Goal: Transaction & Acquisition: Purchase product/service

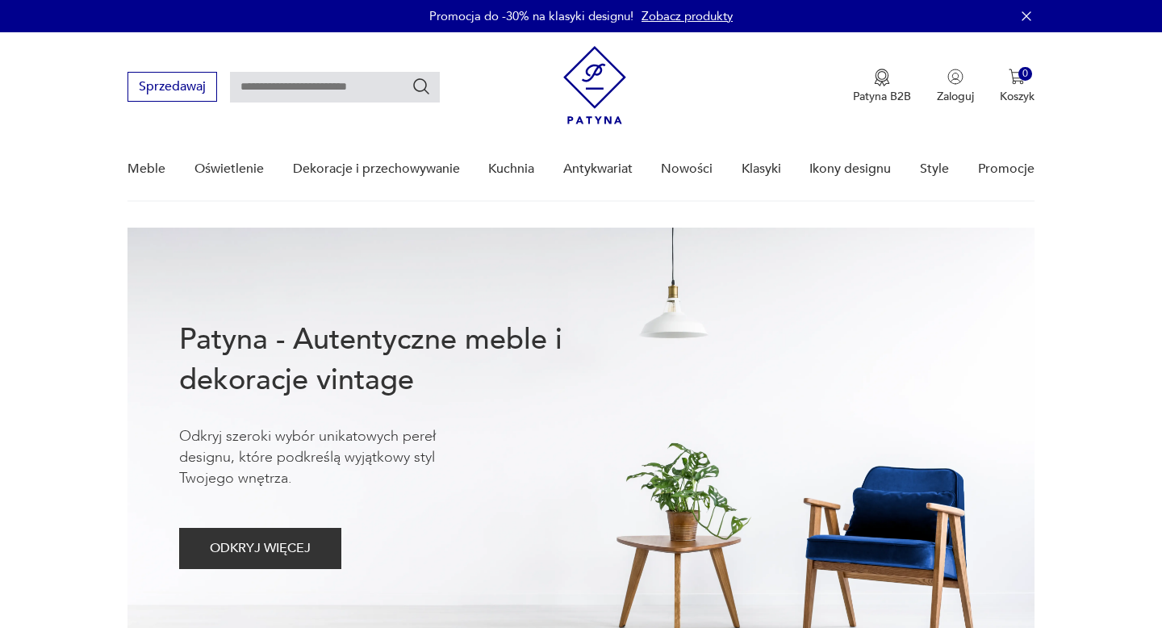
click at [262, 94] on input "text" at bounding box center [335, 87] width 210 height 31
type input "**********"
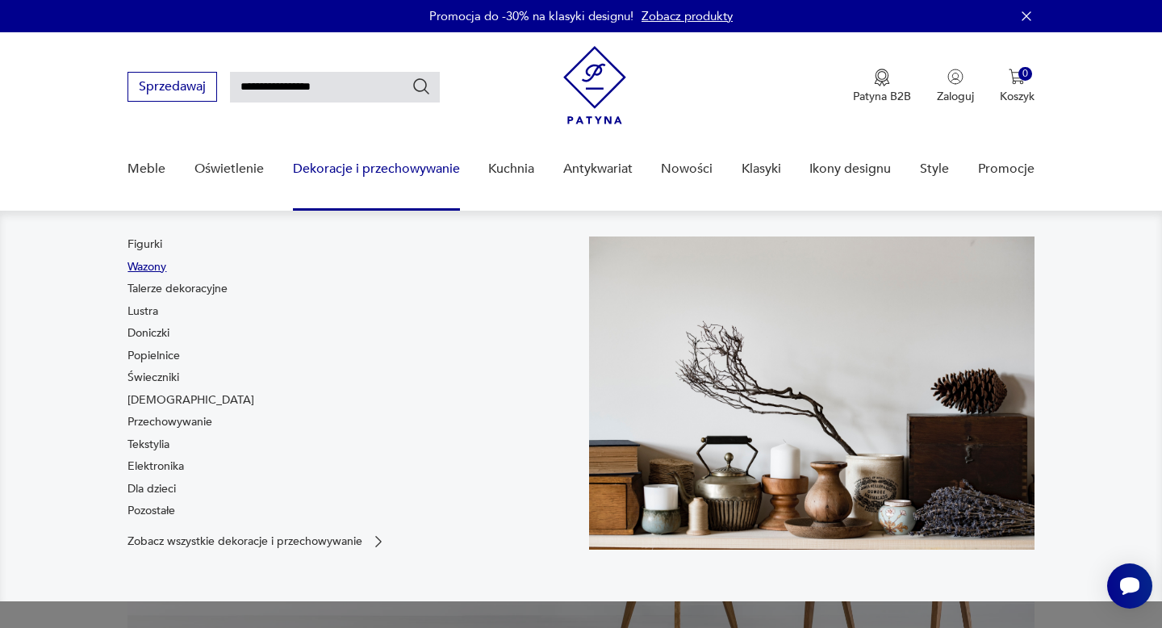
click at [155, 268] on link "Wazony" at bounding box center [147, 267] width 39 height 16
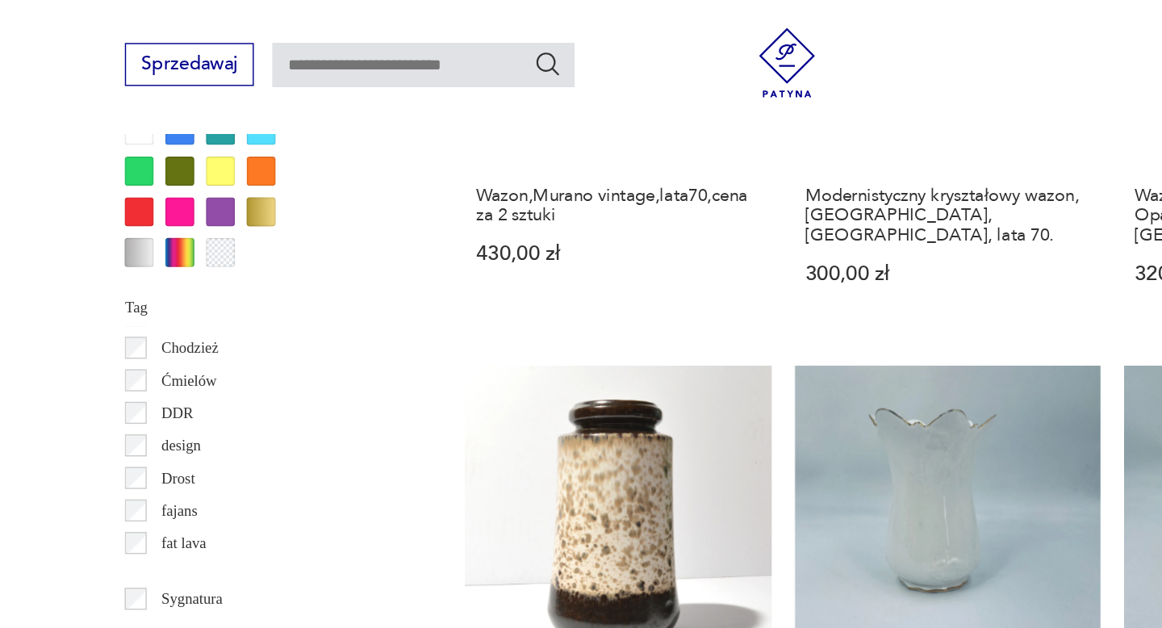
scroll to position [141, 0]
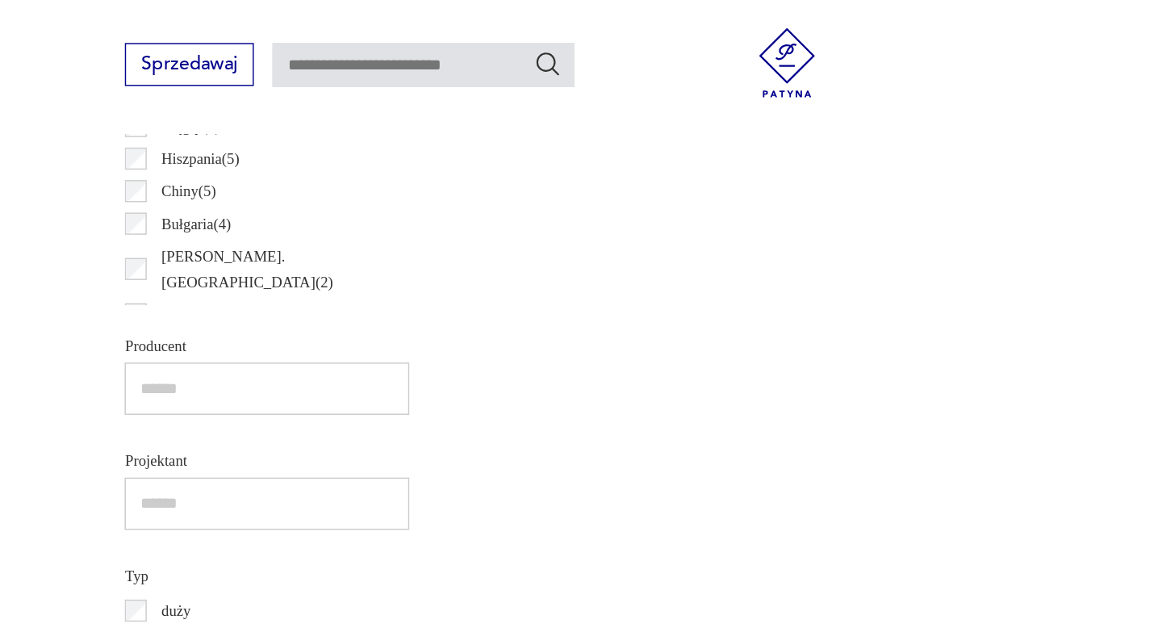
scroll to position [379, 0]
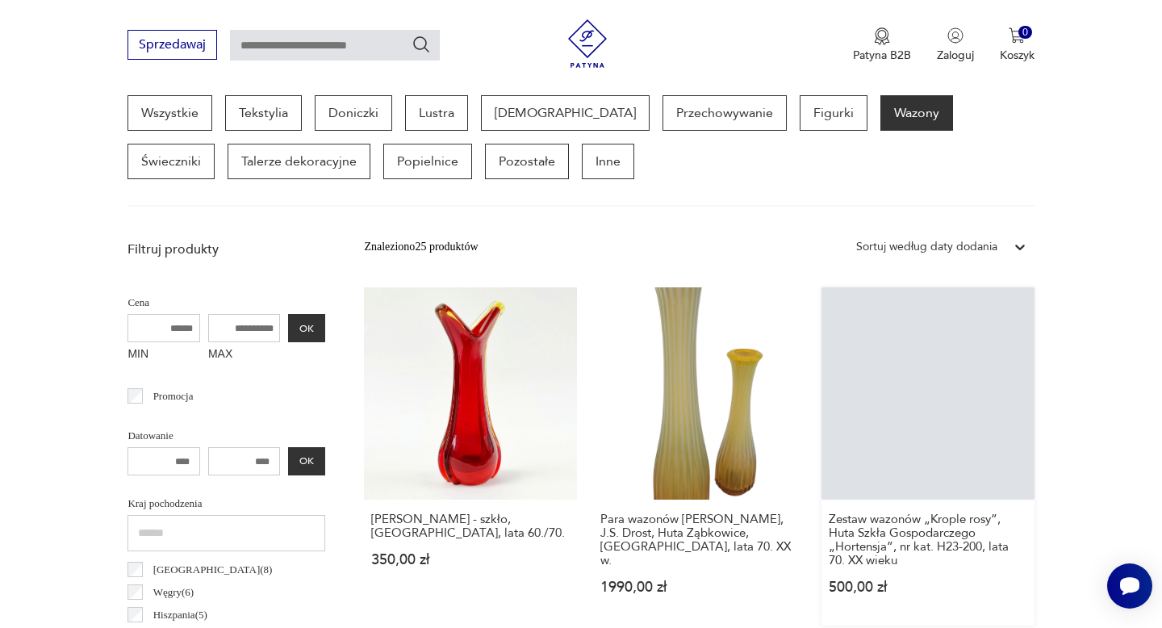
click at [851, 377] on link "Zestaw wazonów „Krople rosy”, Huta Szkła Gospodarczego „Hortensja”, nr kat. H23…" at bounding box center [928, 456] width 212 height 338
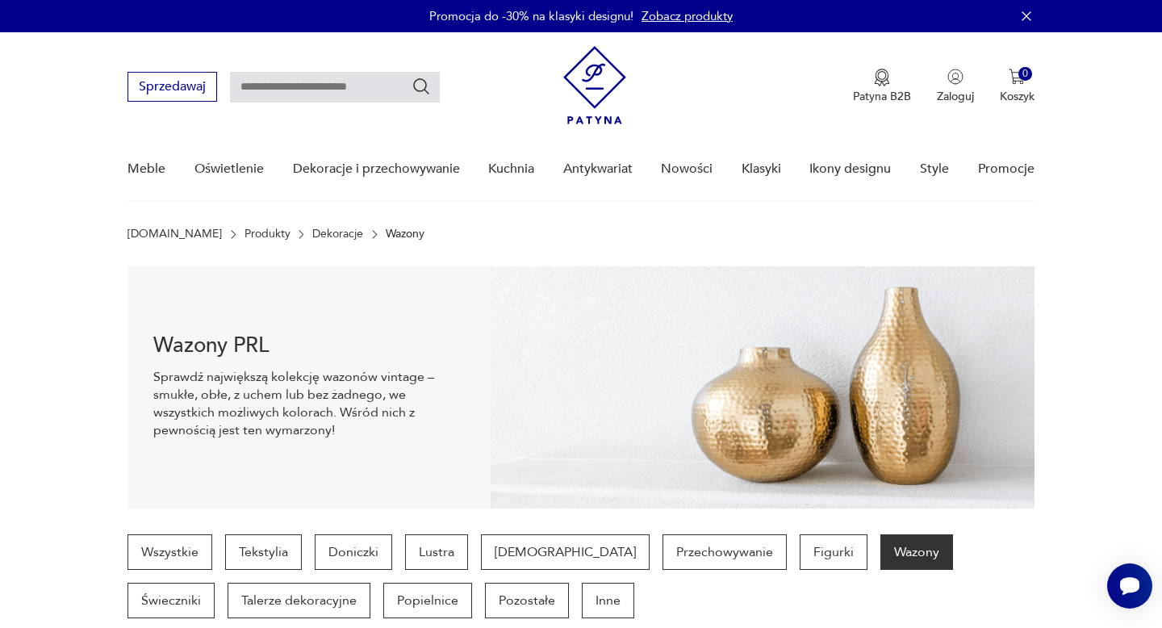
scroll to position [57, 0]
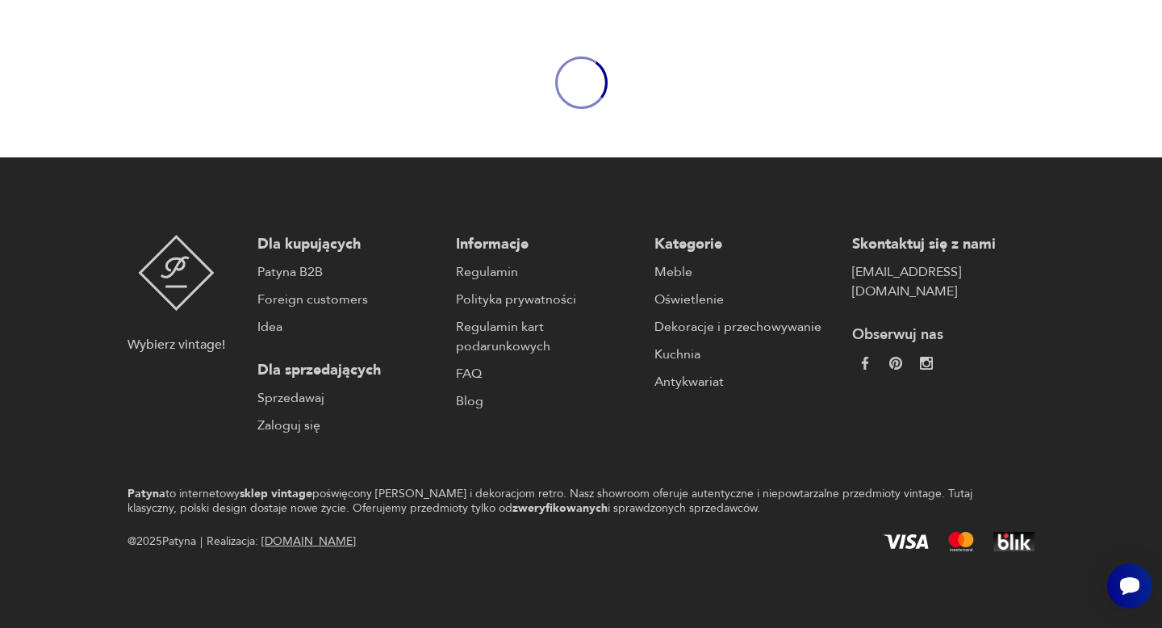
scroll to position [56, 0]
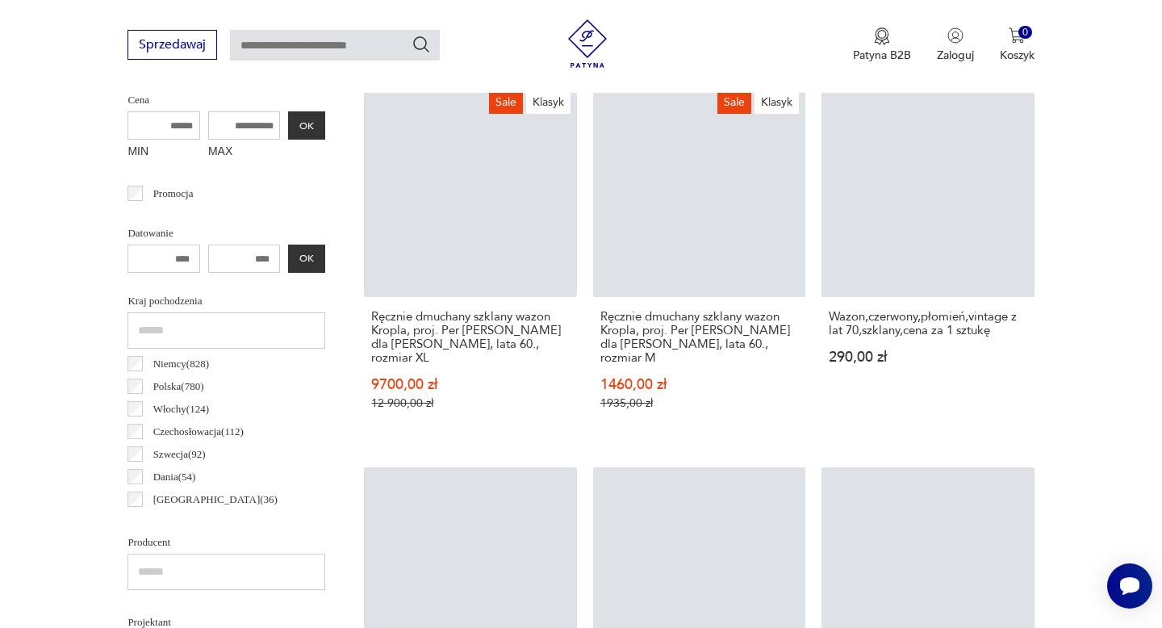
scroll to position [656, 0]
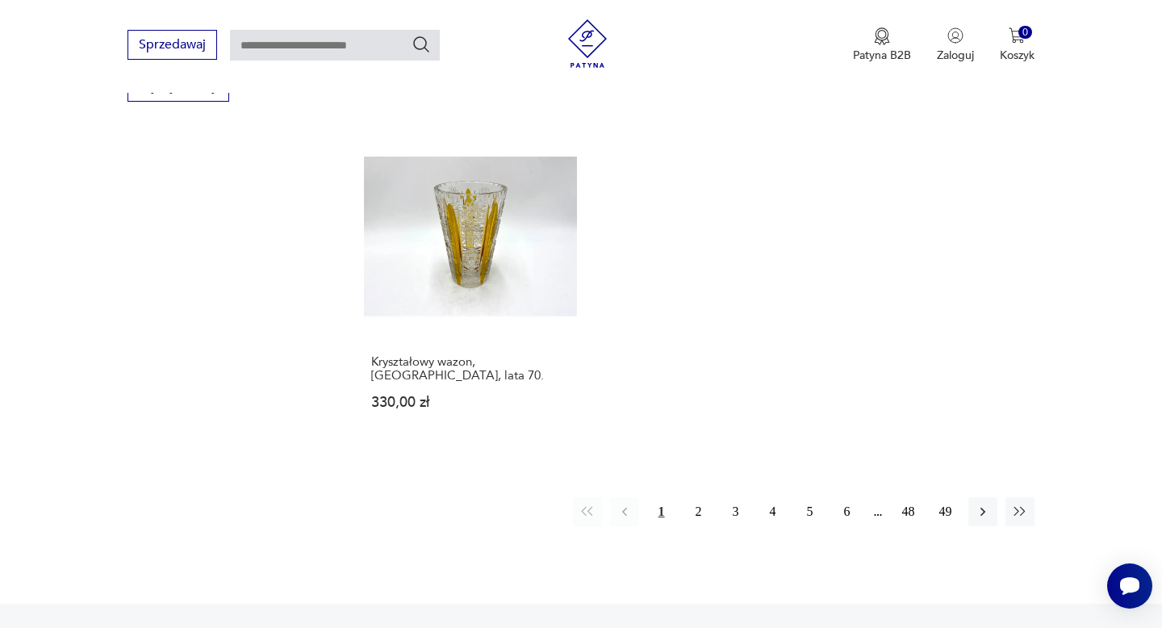
scroll to position [2309, 0]
click at [697, 496] on button "2" at bounding box center [698, 510] width 29 height 29
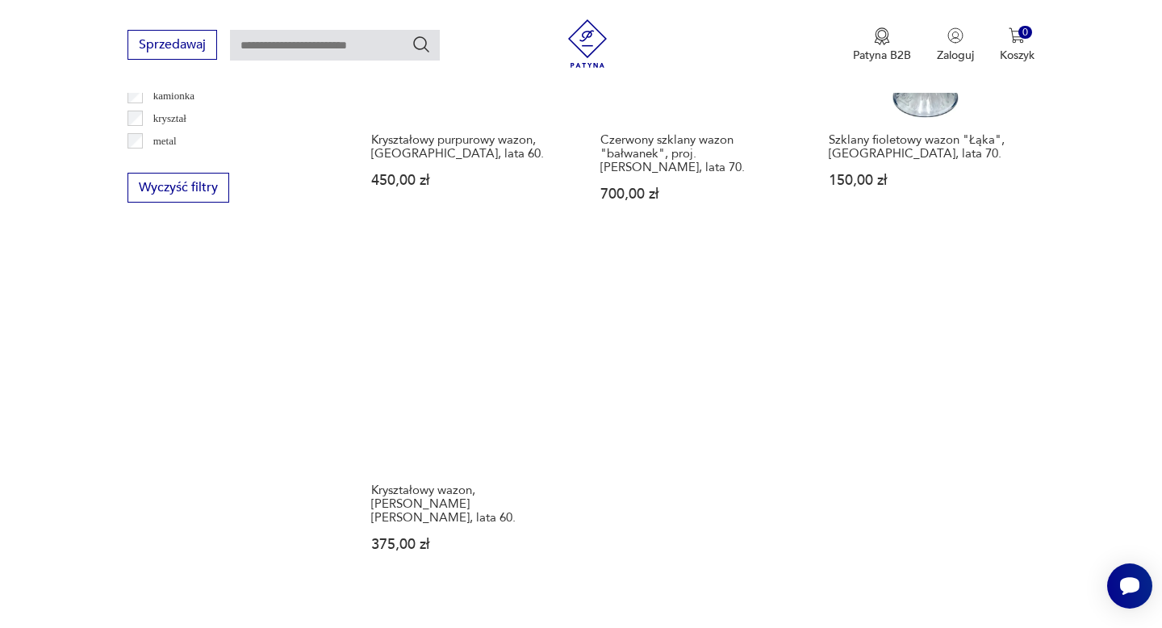
scroll to position [2429, 0]
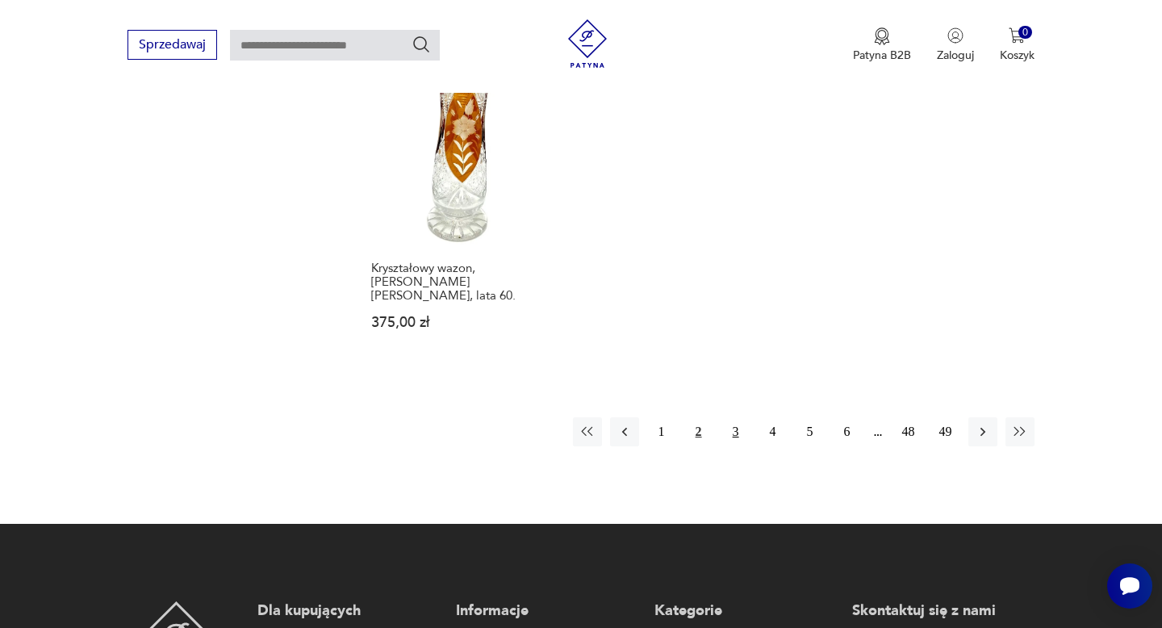
click at [734, 417] on button "3" at bounding box center [736, 431] width 29 height 29
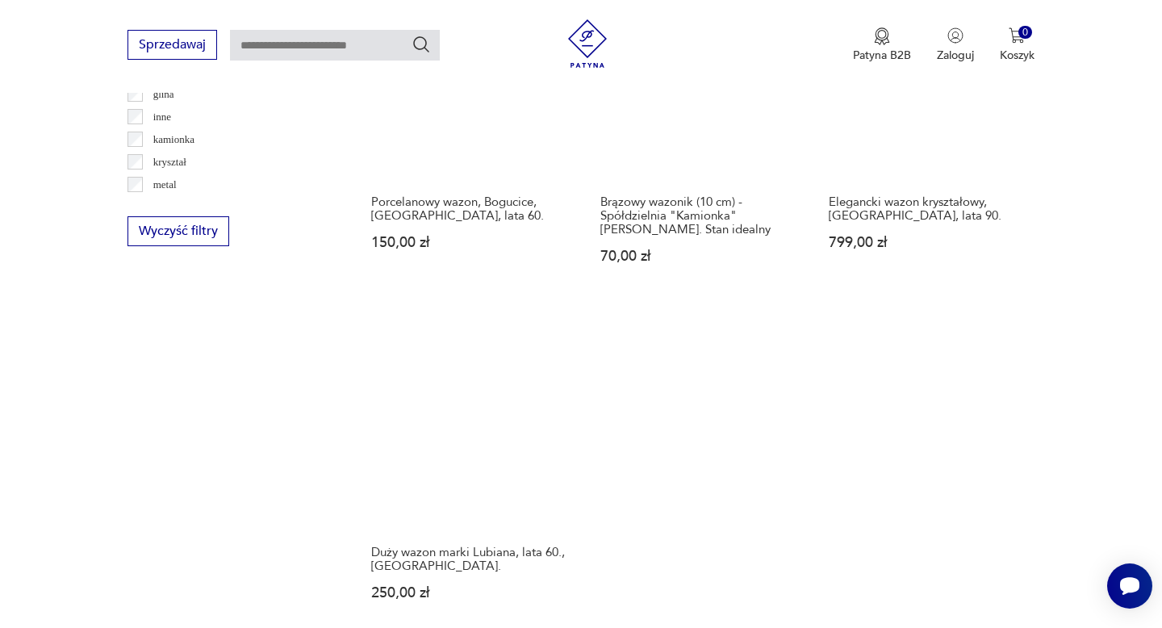
scroll to position [2307, 0]
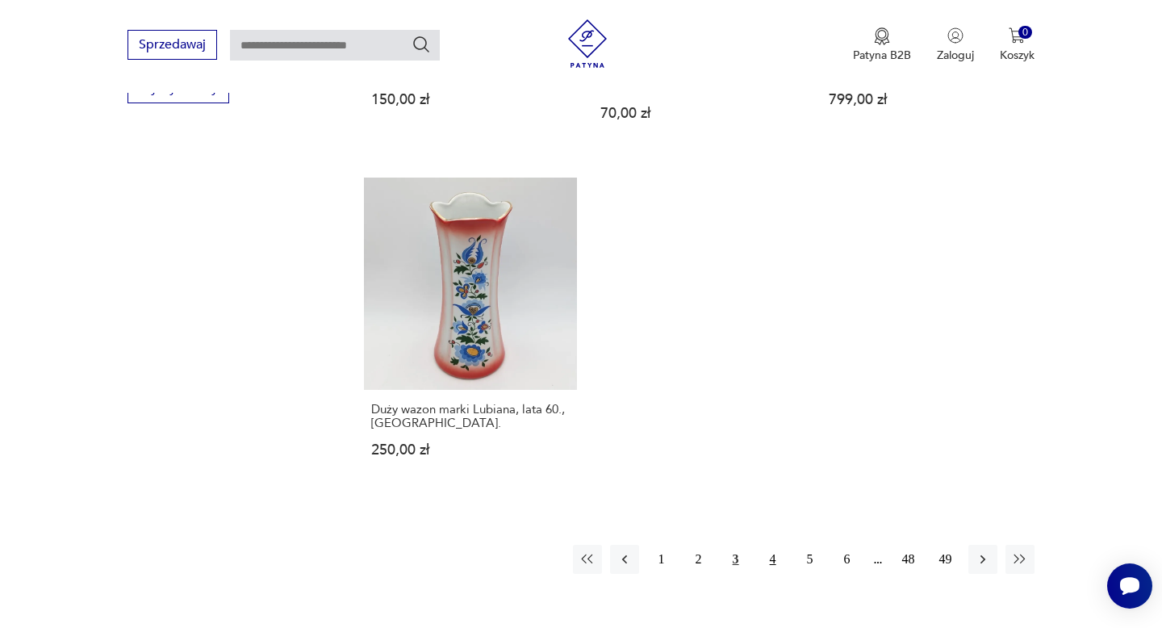
click at [772, 545] on button "4" at bounding box center [773, 559] width 29 height 29
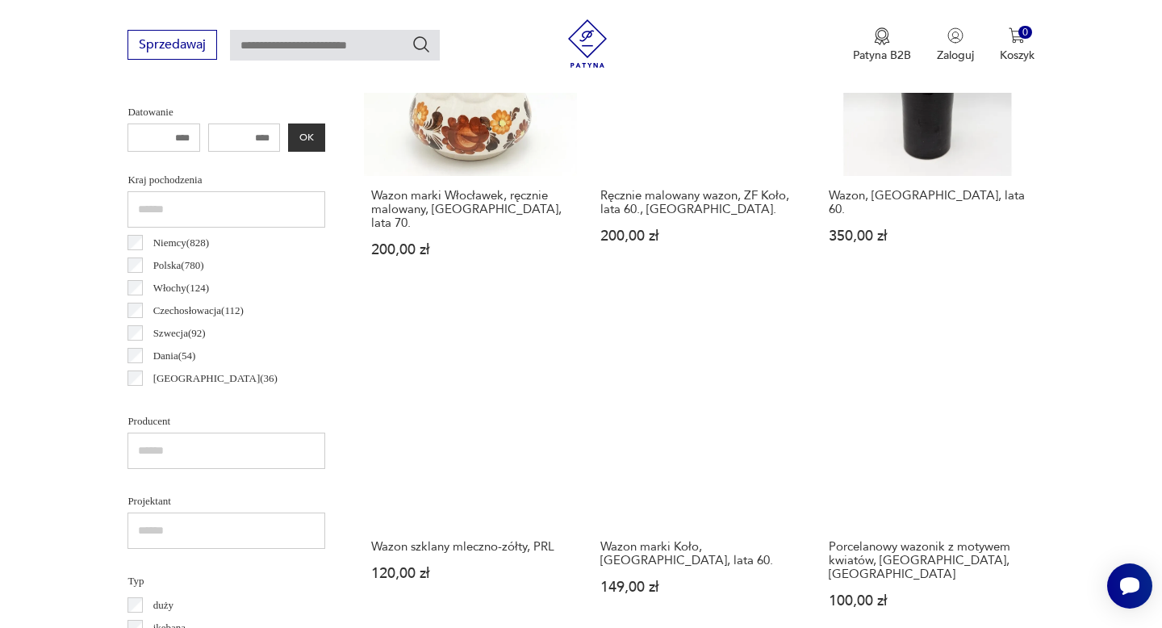
scroll to position [772, 0]
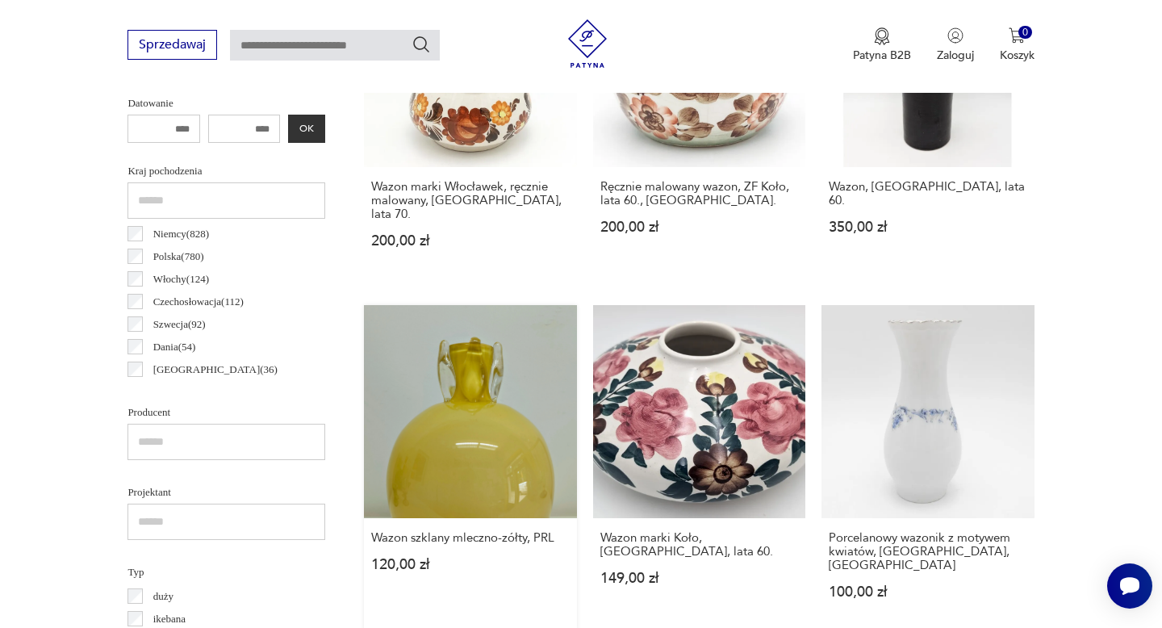
click at [504, 452] on link "Wazon szklany mleczno-zółty, PRL 120,00 zł" at bounding box center [470, 467] width 212 height 324
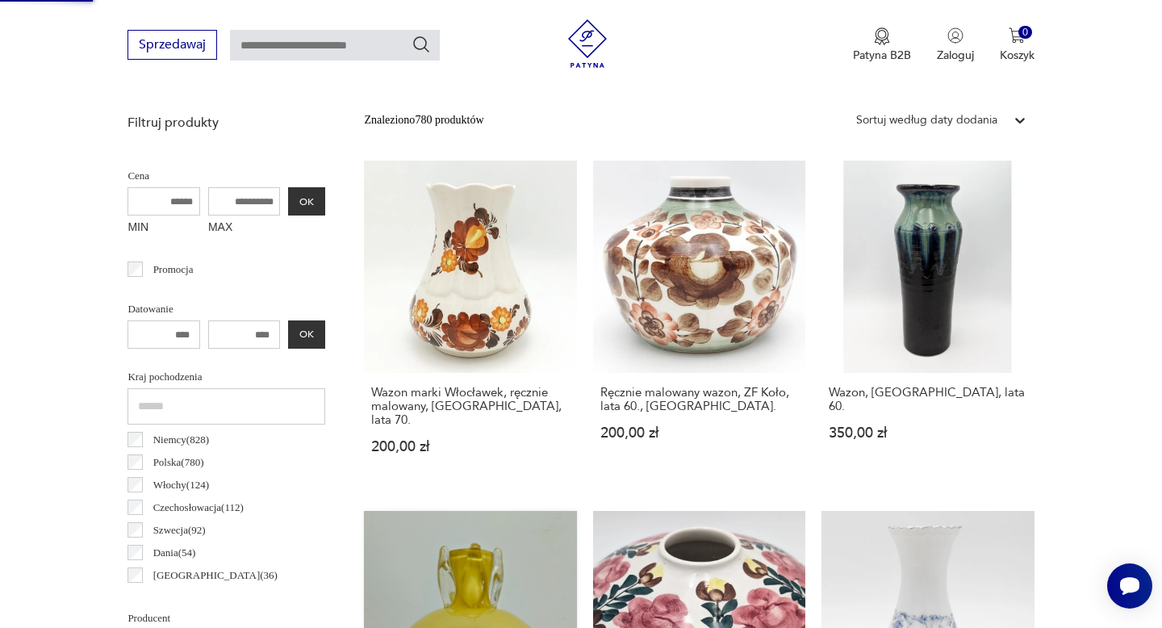
scroll to position [179, 0]
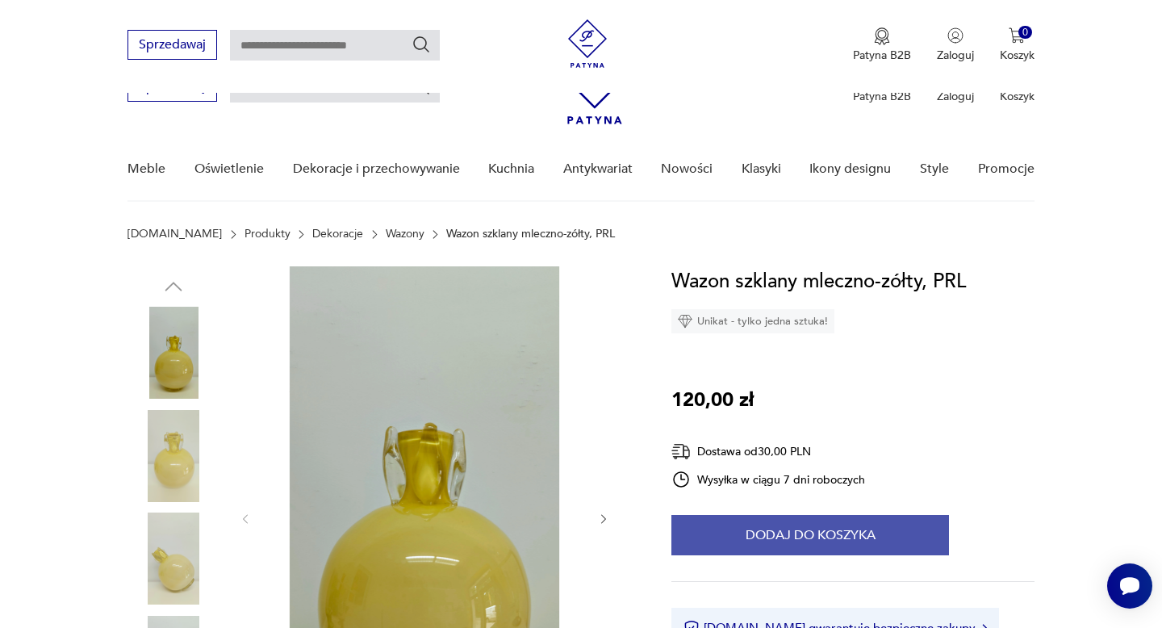
click at [828, 515] on button "Dodaj do koszyka" at bounding box center [810, 535] width 278 height 40
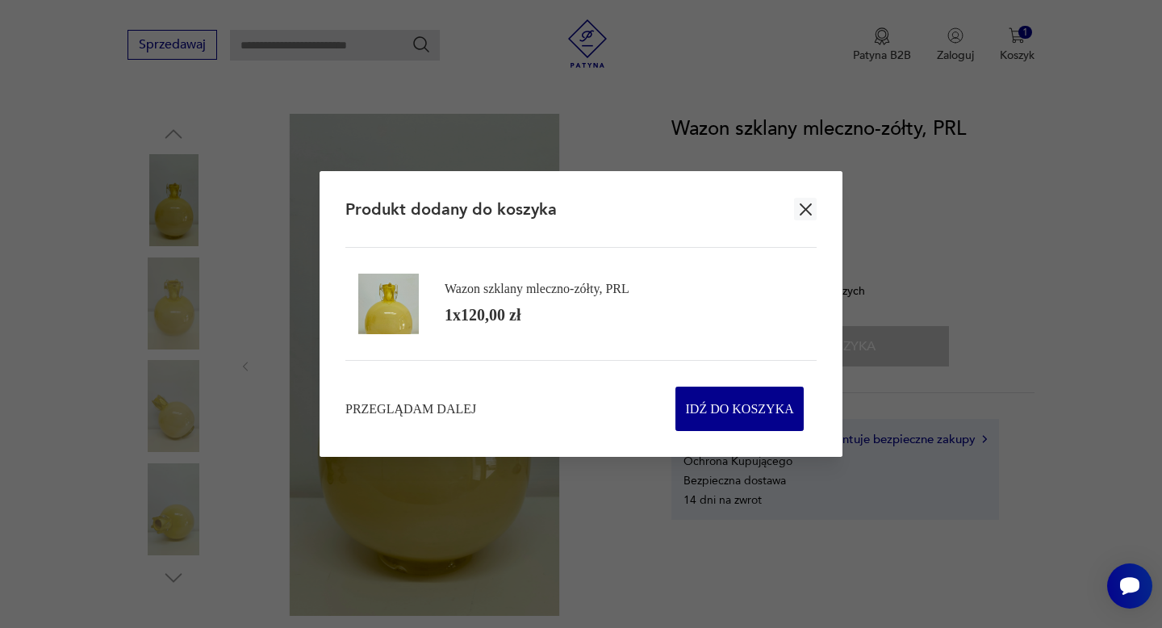
scroll to position [178, 0]
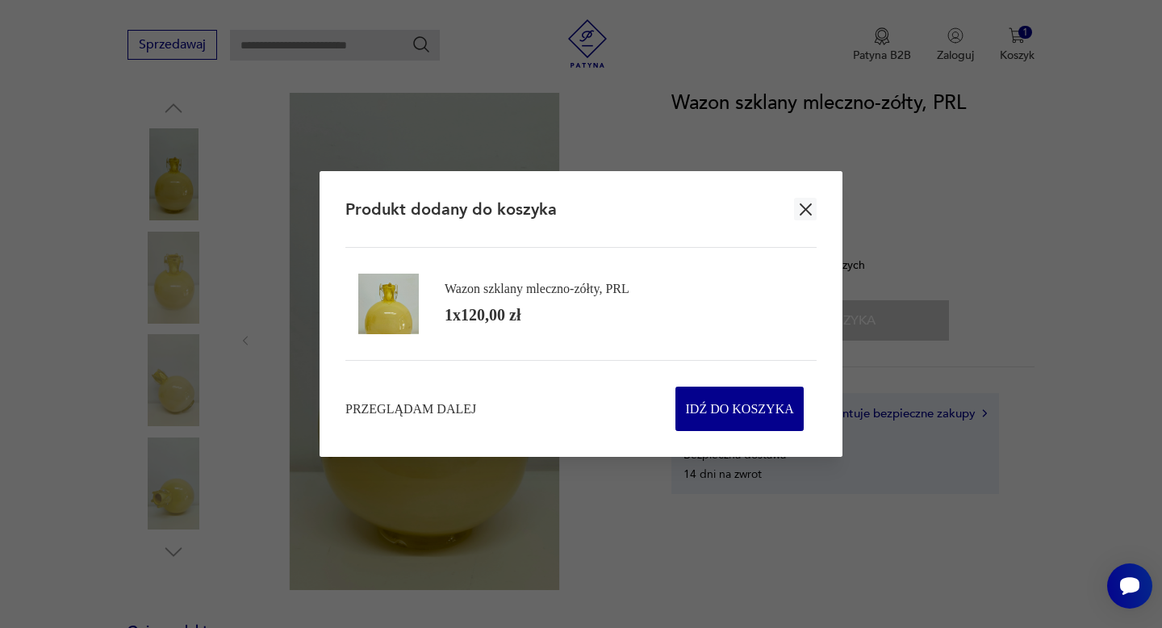
click at [800, 205] on icon "button" at bounding box center [806, 209] width 12 height 12
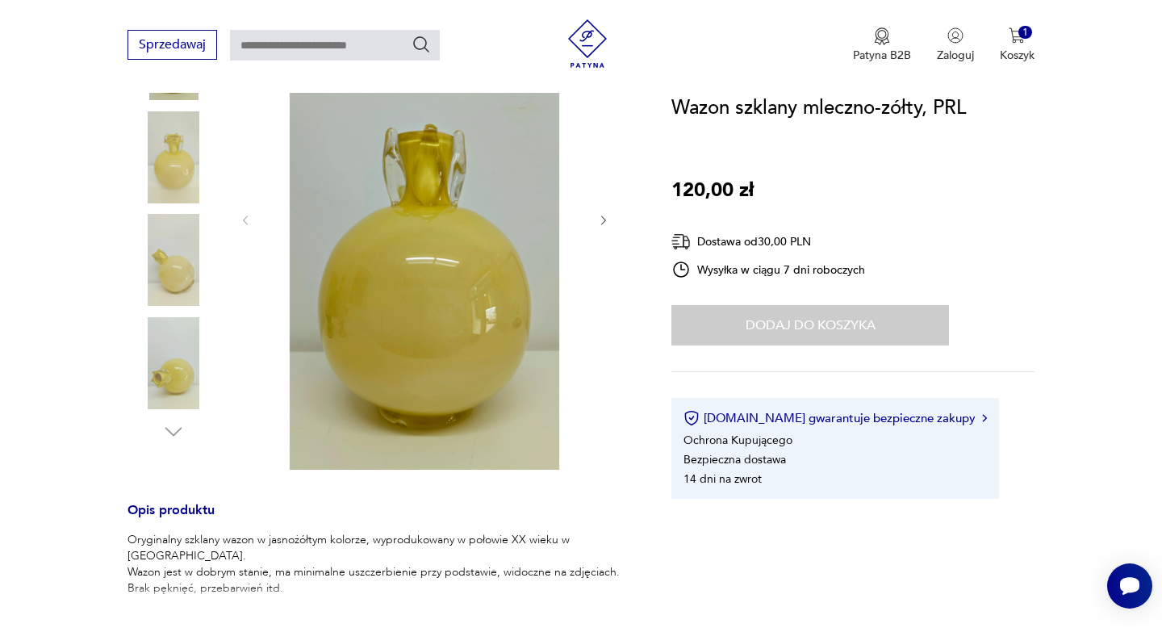
scroll to position [219, 0]
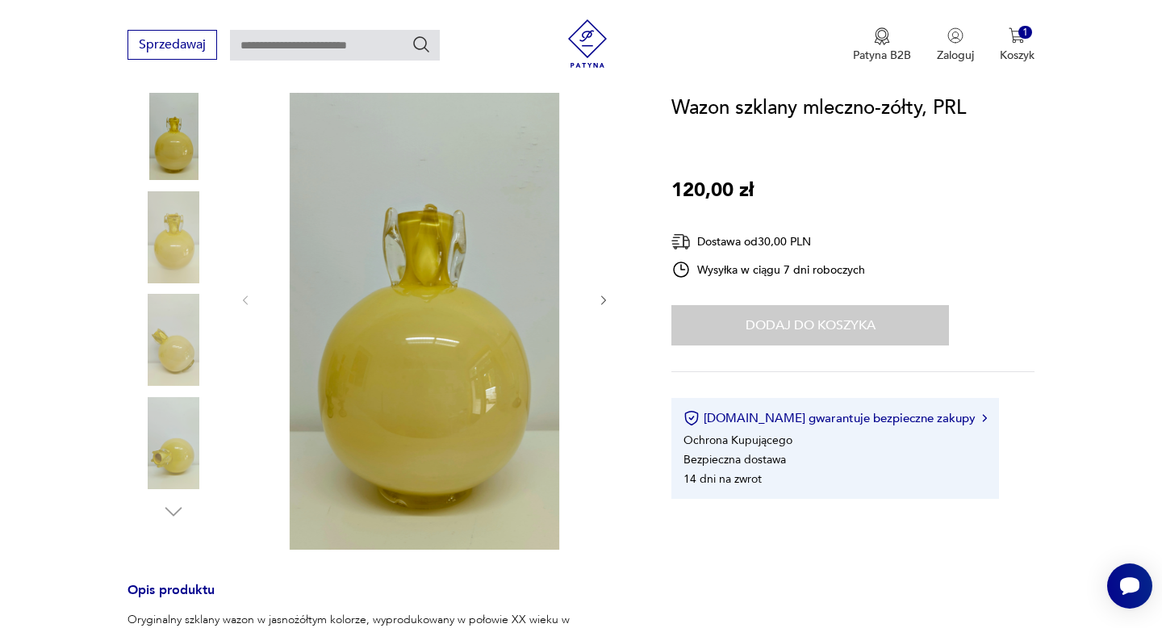
click at [175, 222] on img at bounding box center [174, 237] width 92 height 92
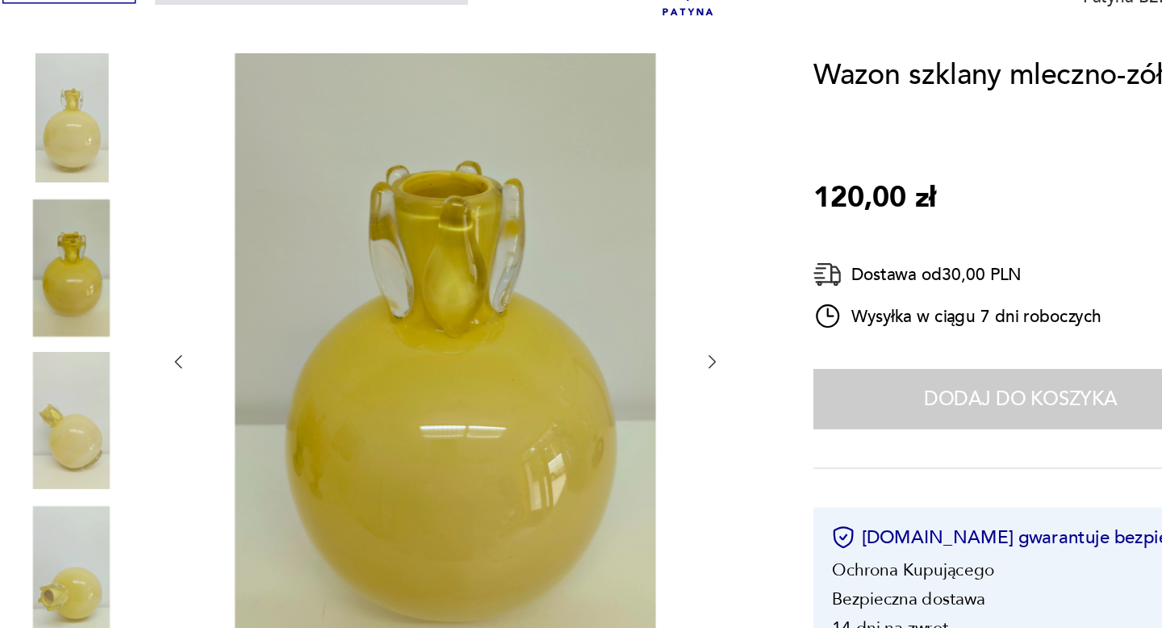
click at [173, 328] on img at bounding box center [174, 340] width 92 height 92
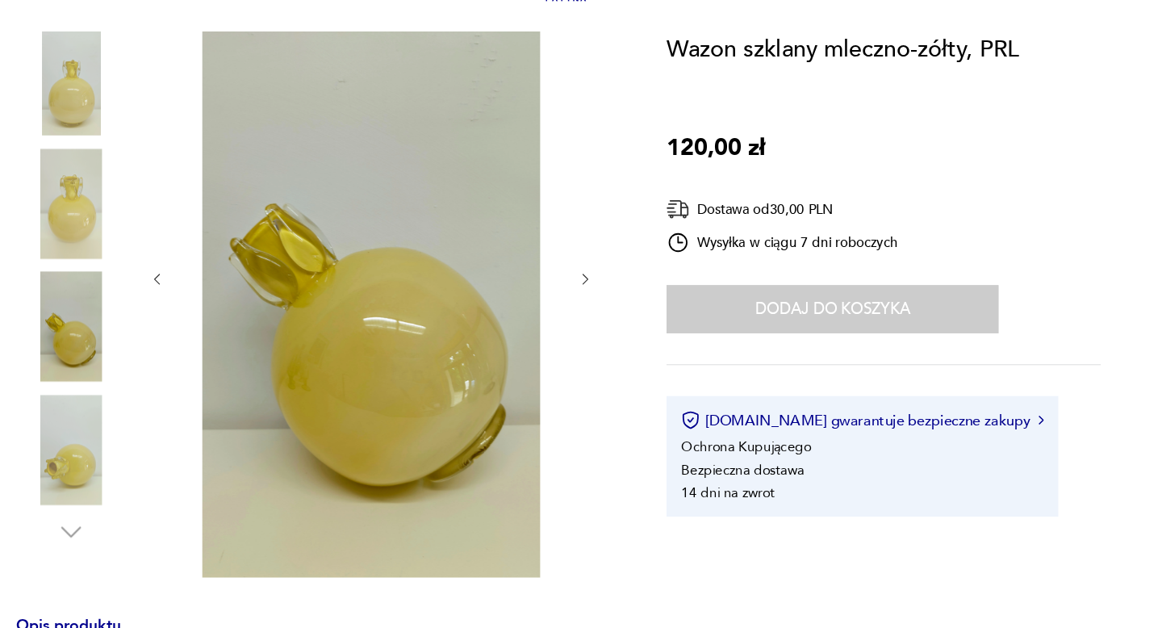
click at [169, 453] on img at bounding box center [174, 443] width 92 height 92
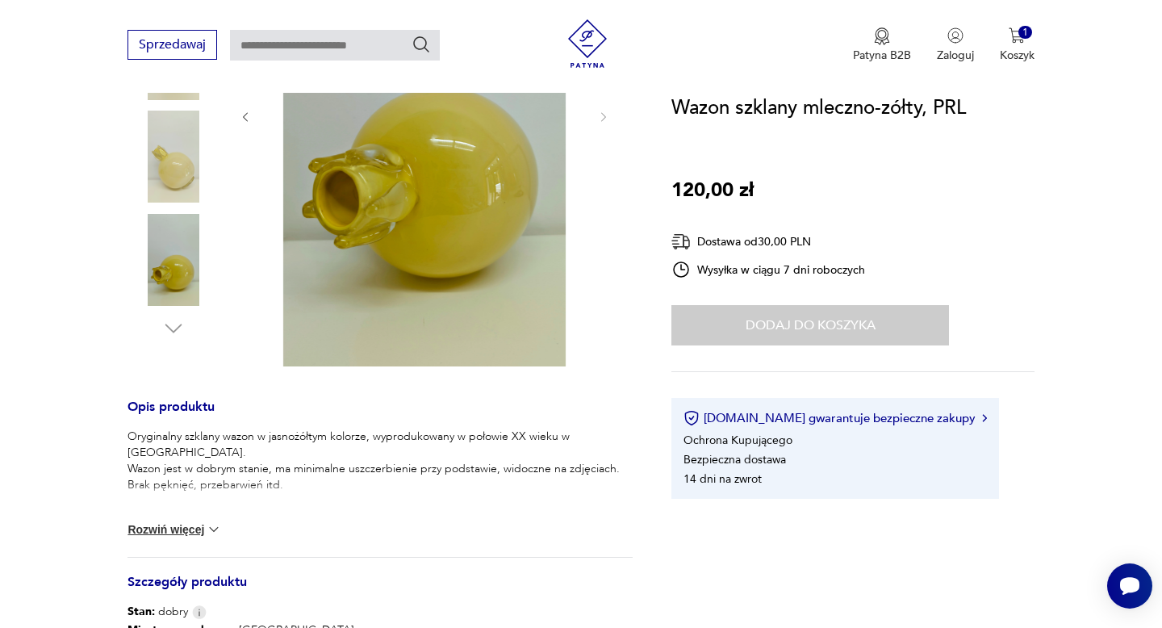
scroll to position [406, 0]
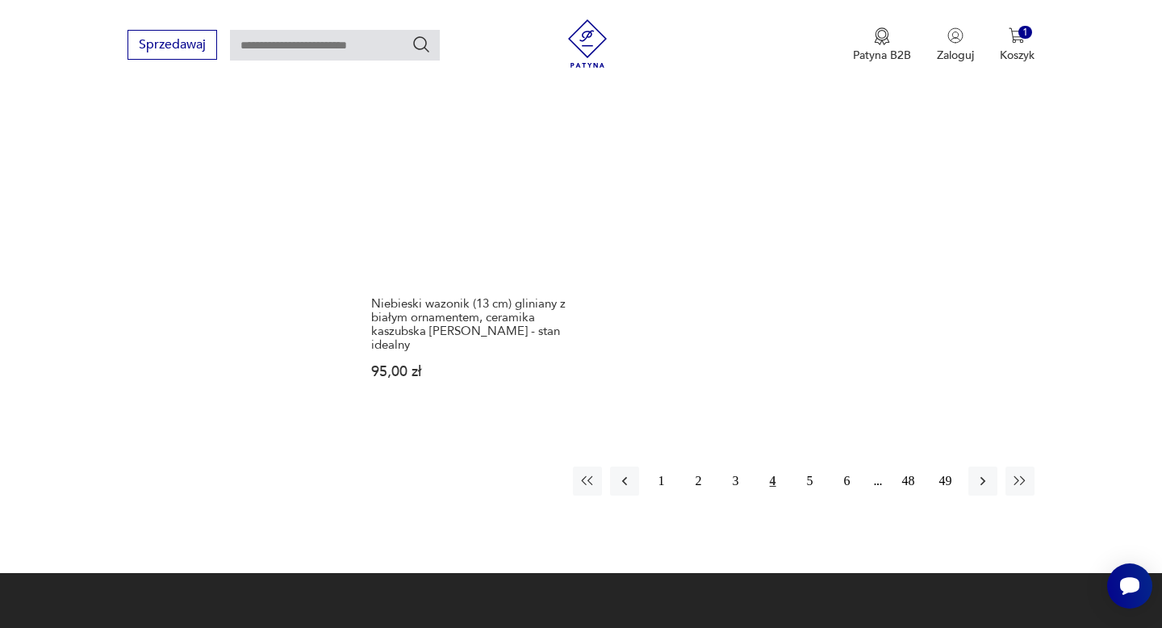
scroll to position [2443, 0]
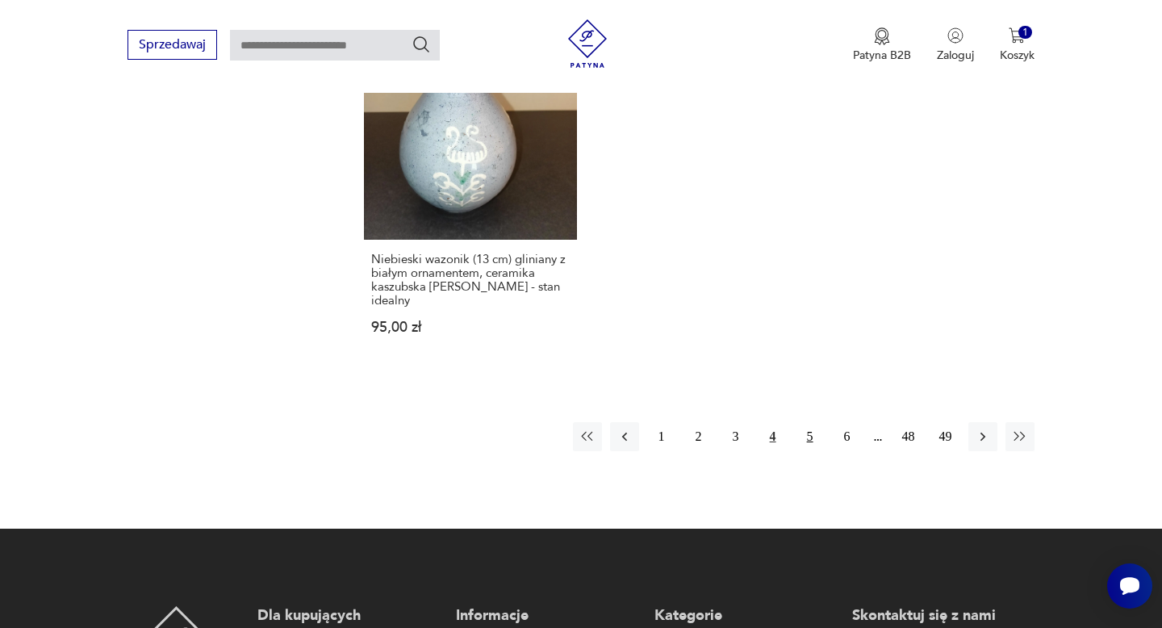
click at [812, 422] on button "5" at bounding box center [810, 436] width 29 height 29
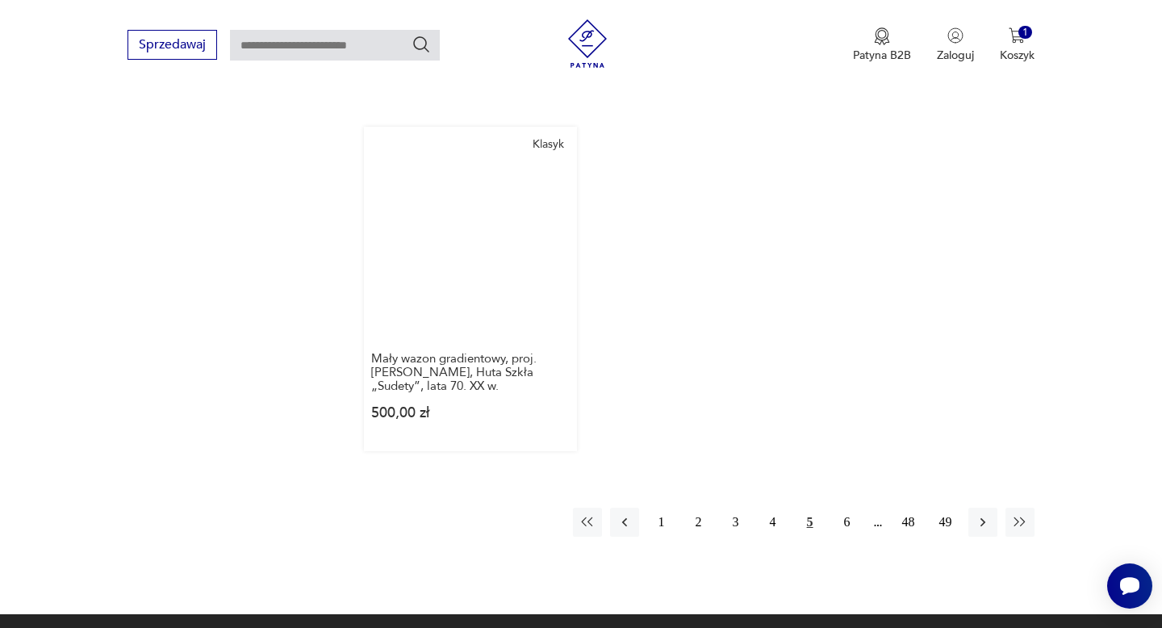
scroll to position [2412, 0]
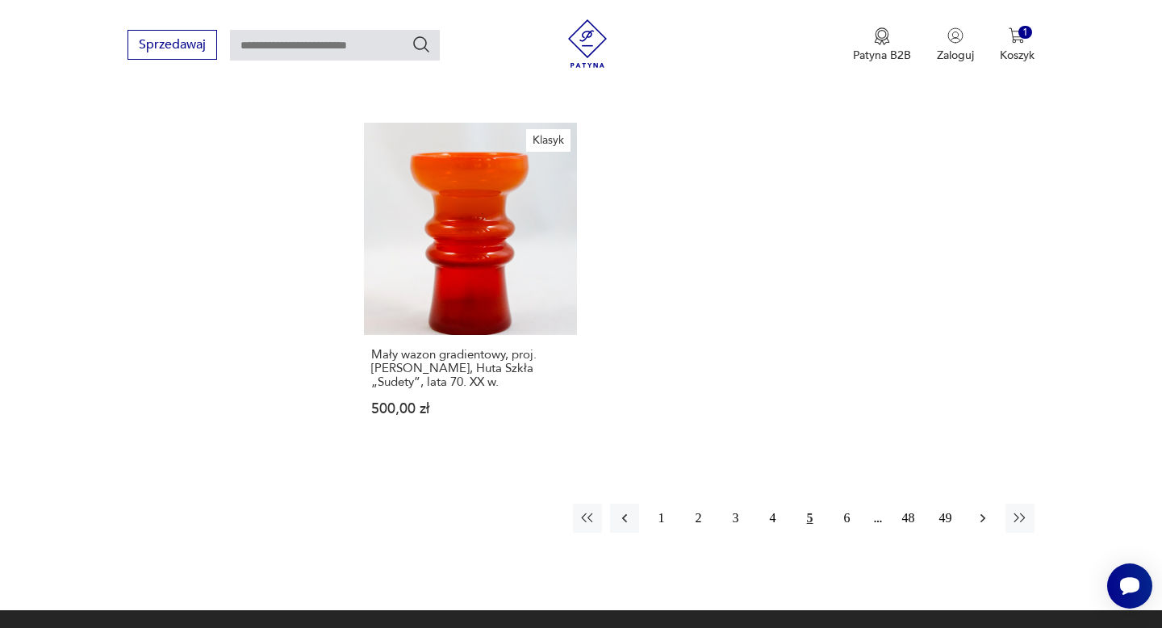
click at [972, 504] on button "button" at bounding box center [982, 518] width 29 height 29
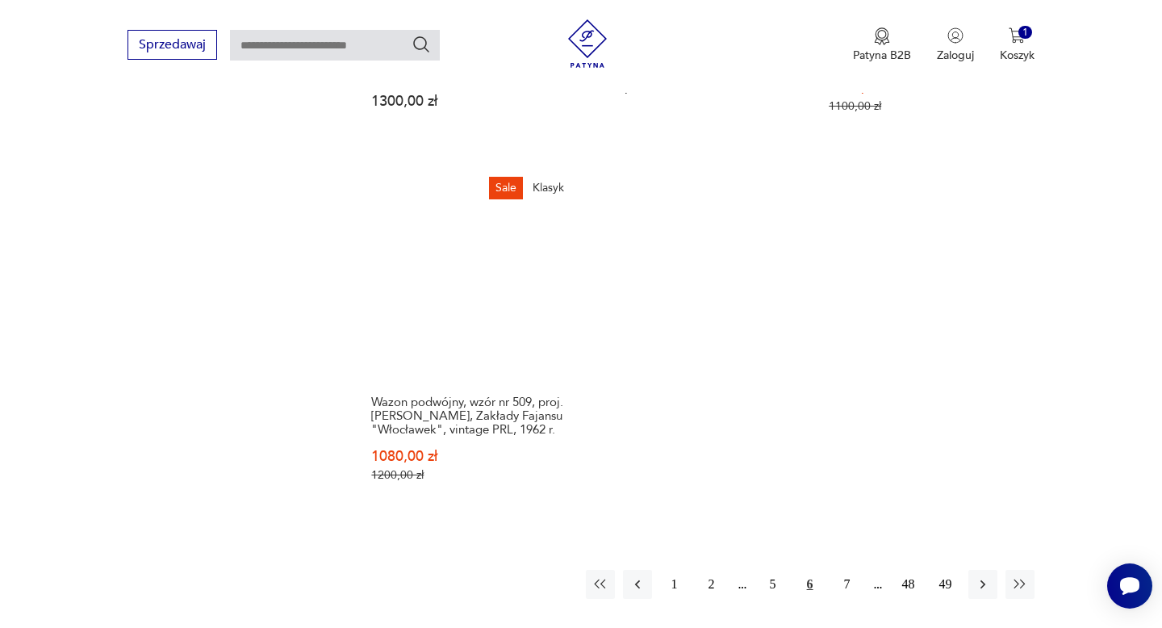
scroll to position [2407, 0]
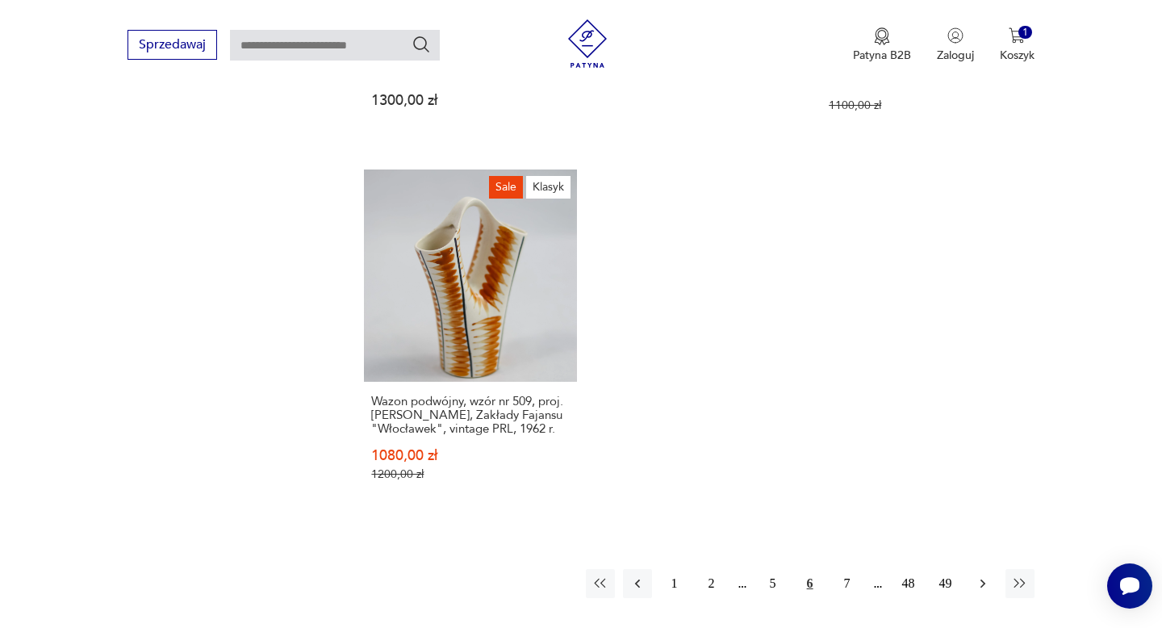
click at [975, 579] on icon "button" at bounding box center [983, 583] width 16 height 16
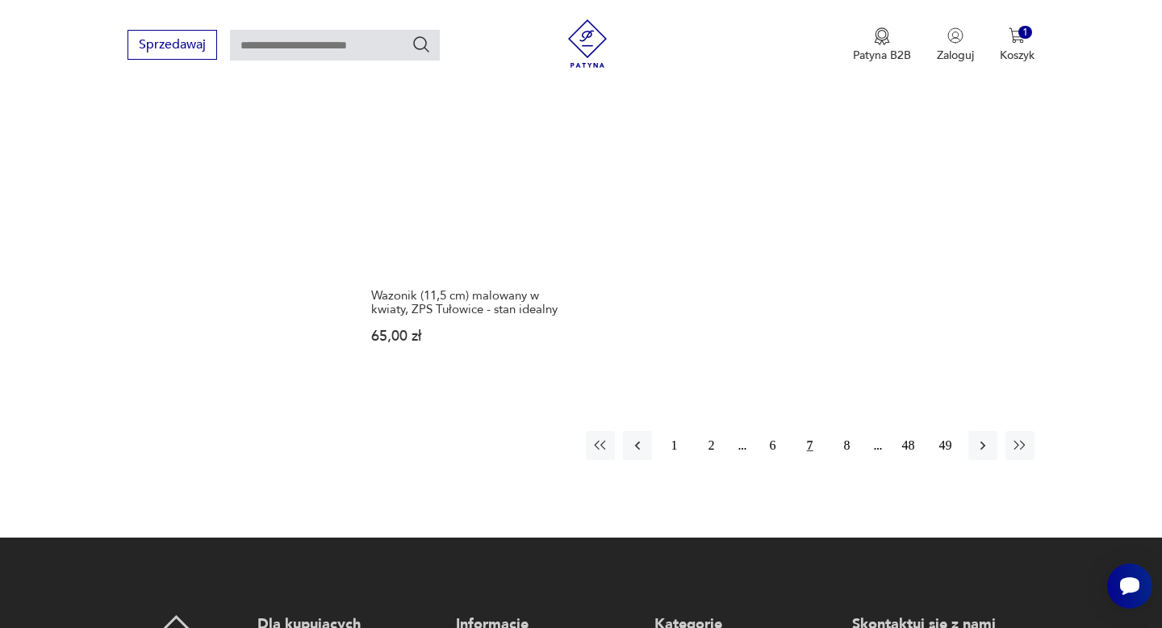
scroll to position [2577, 0]
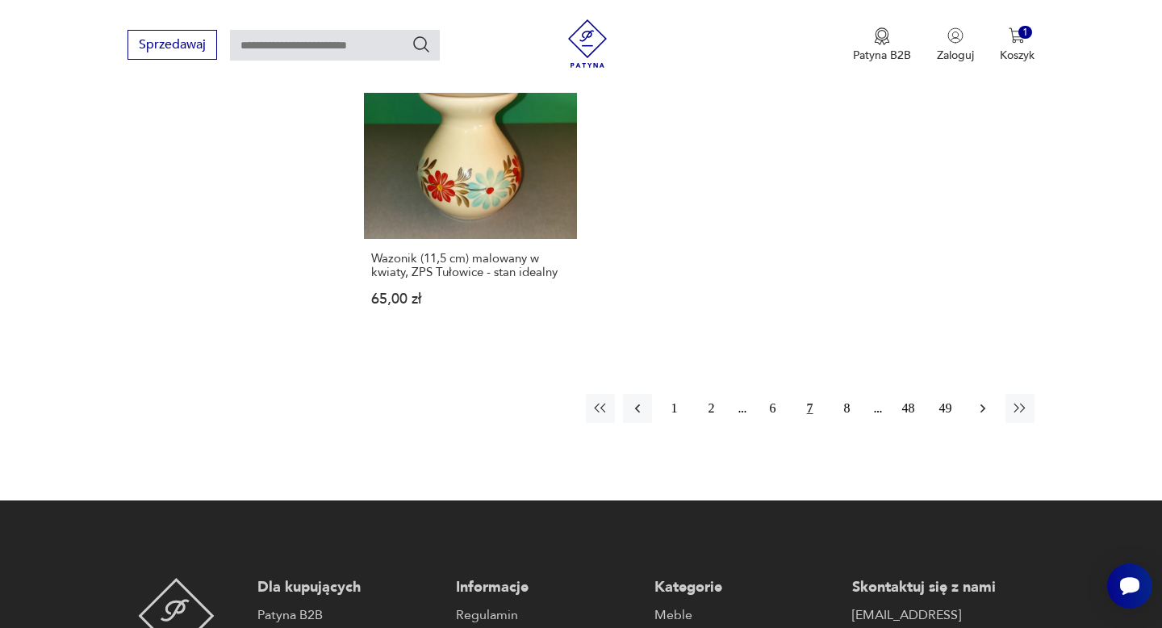
click at [980, 400] on icon "button" at bounding box center [983, 408] width 16 height 16
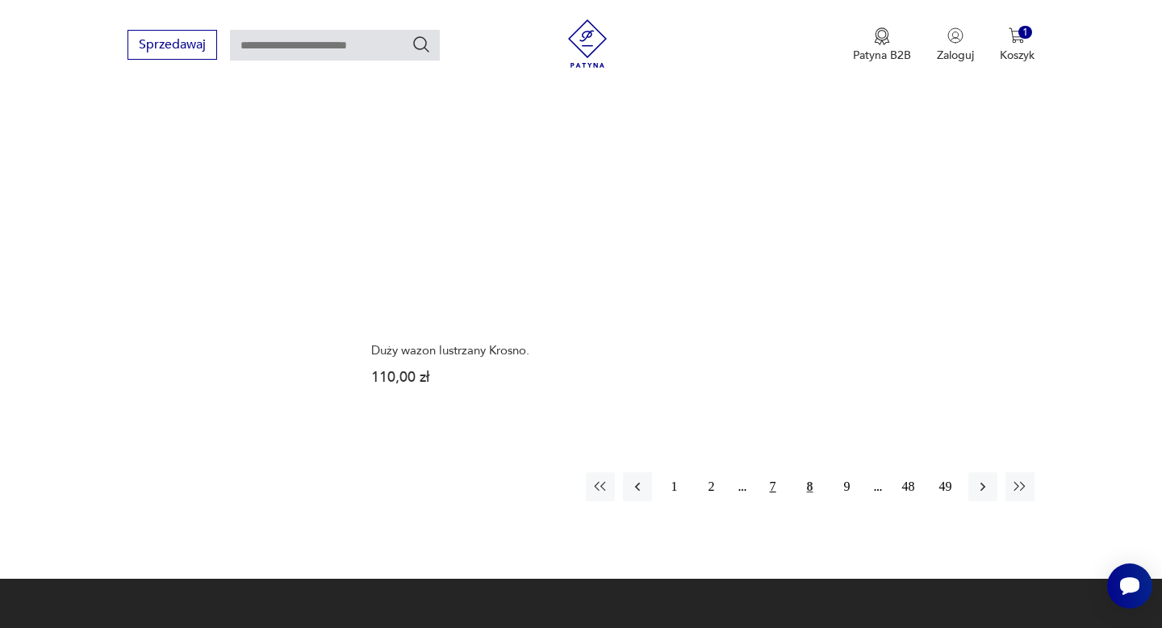
scroll to position [2425, 0]
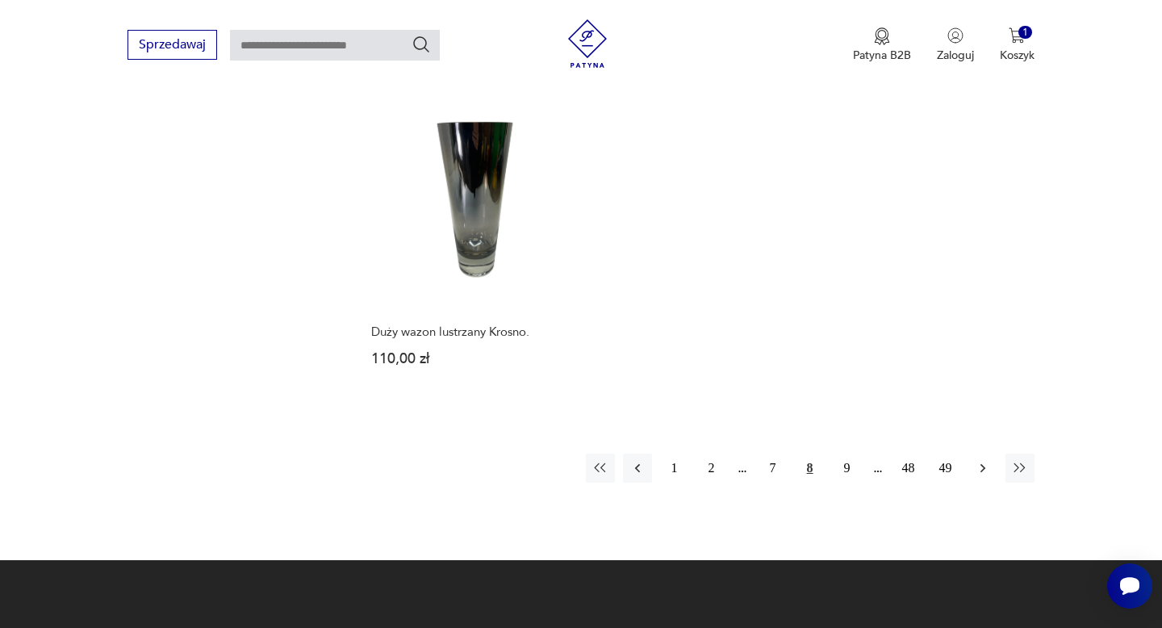
click at [981, 464] on icon "button" at bounding box center [982, 468] width 5 height 9
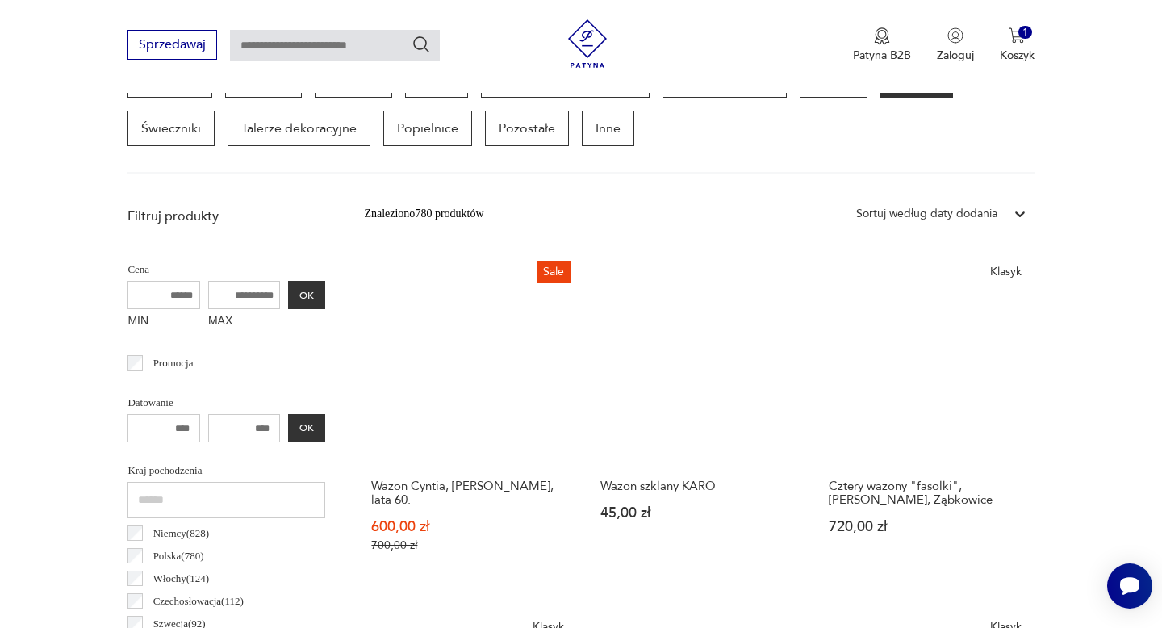
scroll to position [483, 0]
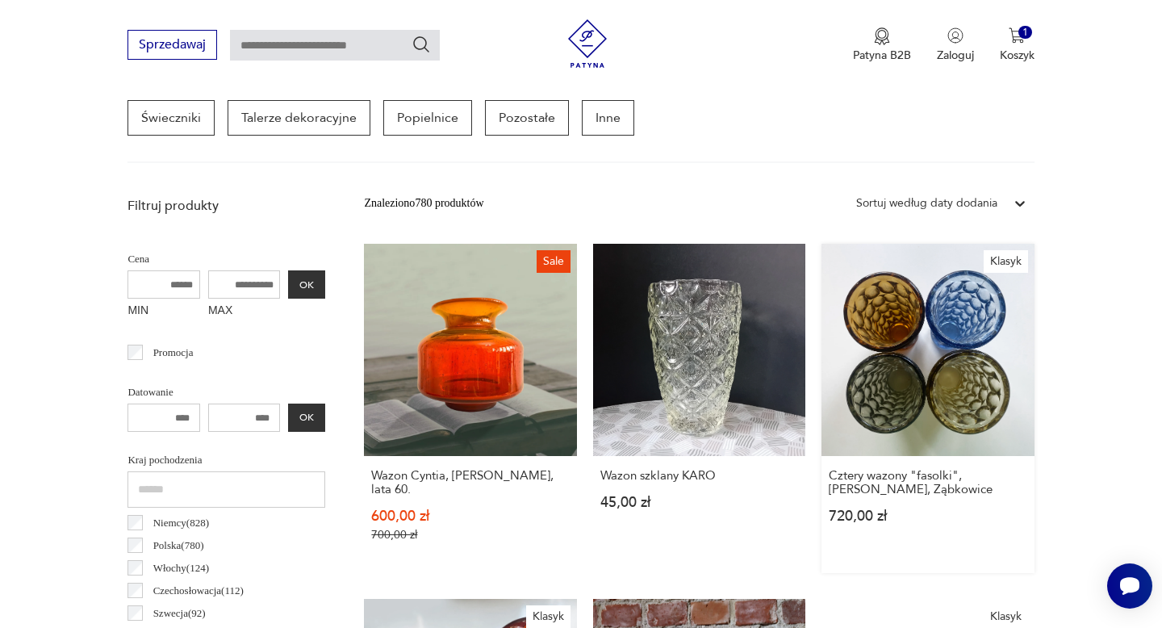
click at [981, 351] on link "Klasyk Cztery wazony "fasolki", [PERSON_NAME], Ząbkowice 720,00 zł" at bounding box center [928, 408] width 212 height 329
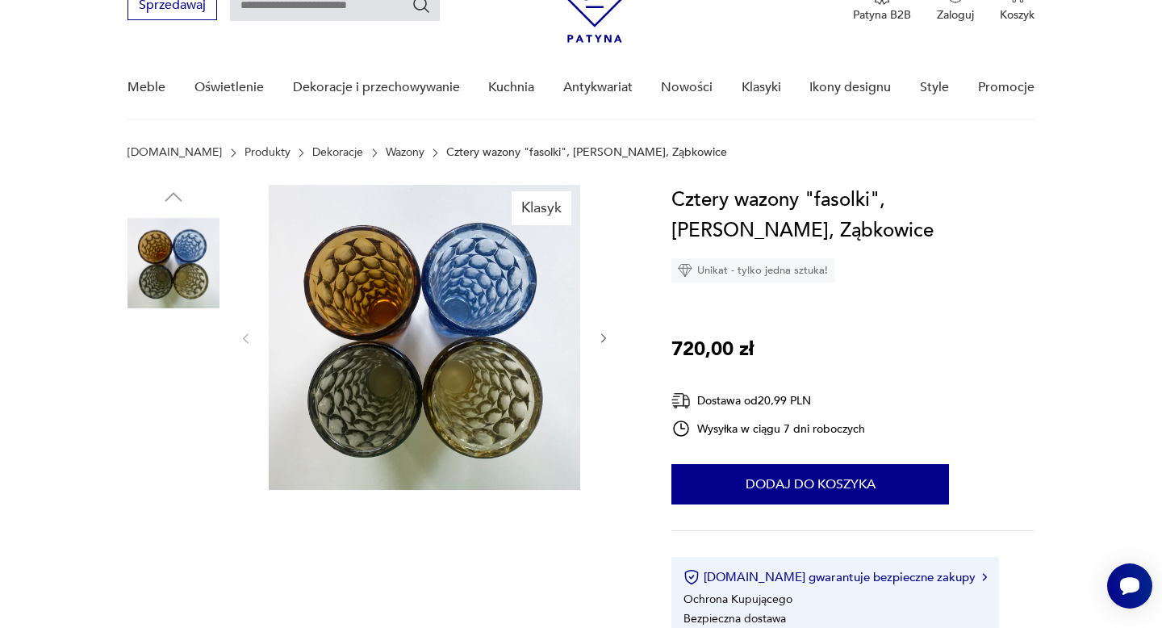
scroll to position [82, 0]
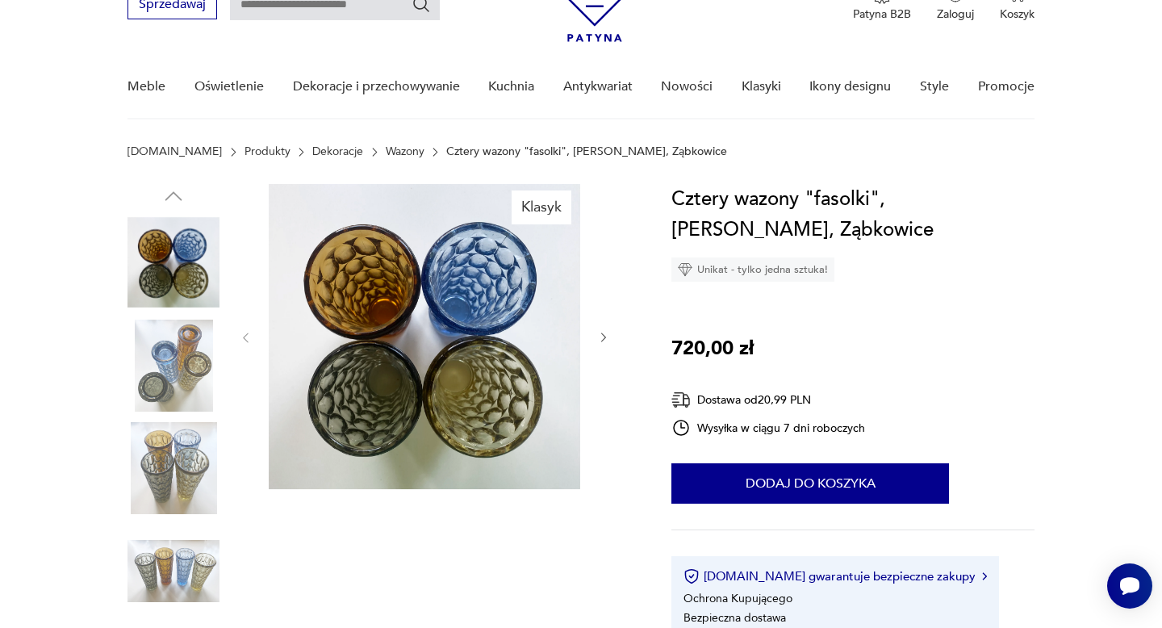
click at [184, 563] on img at bounding box center [174, 571] width 92 height 92
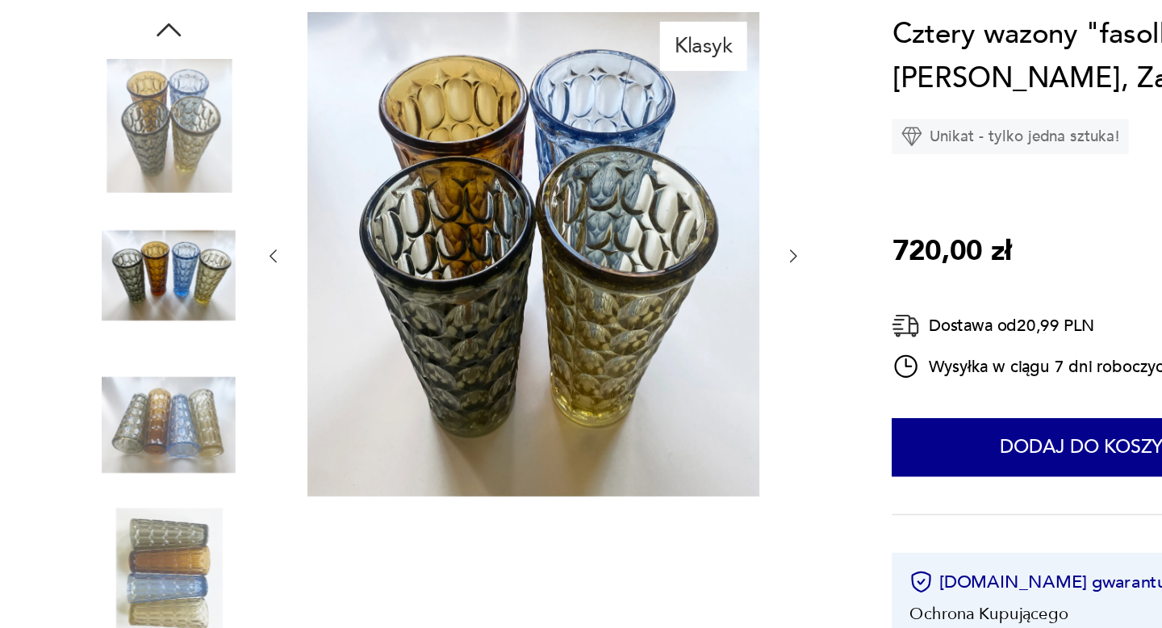
click at [192, 490] on img at bounding box center [174, 468] width 92 height 92
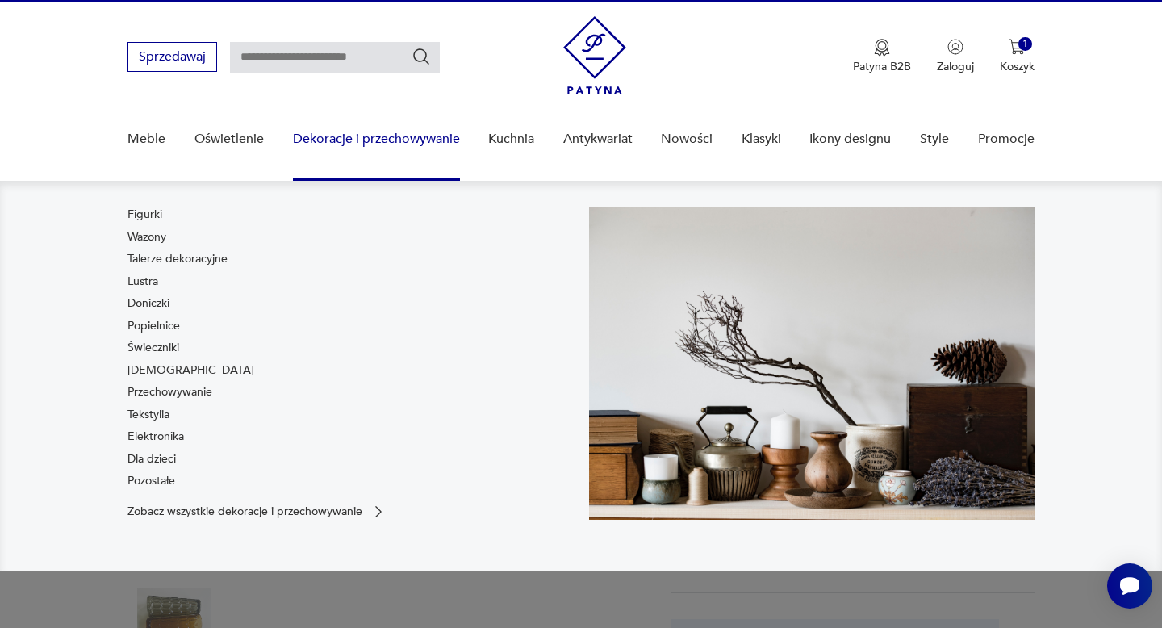
scroll to position [0, 0]
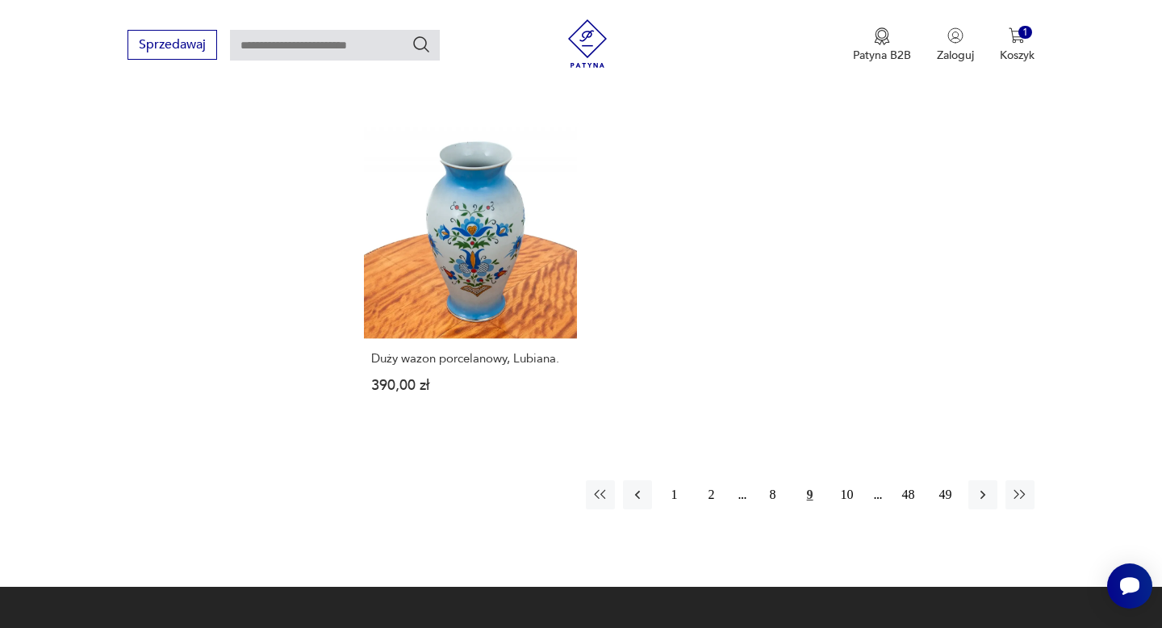
scroll to position [2357, 0]
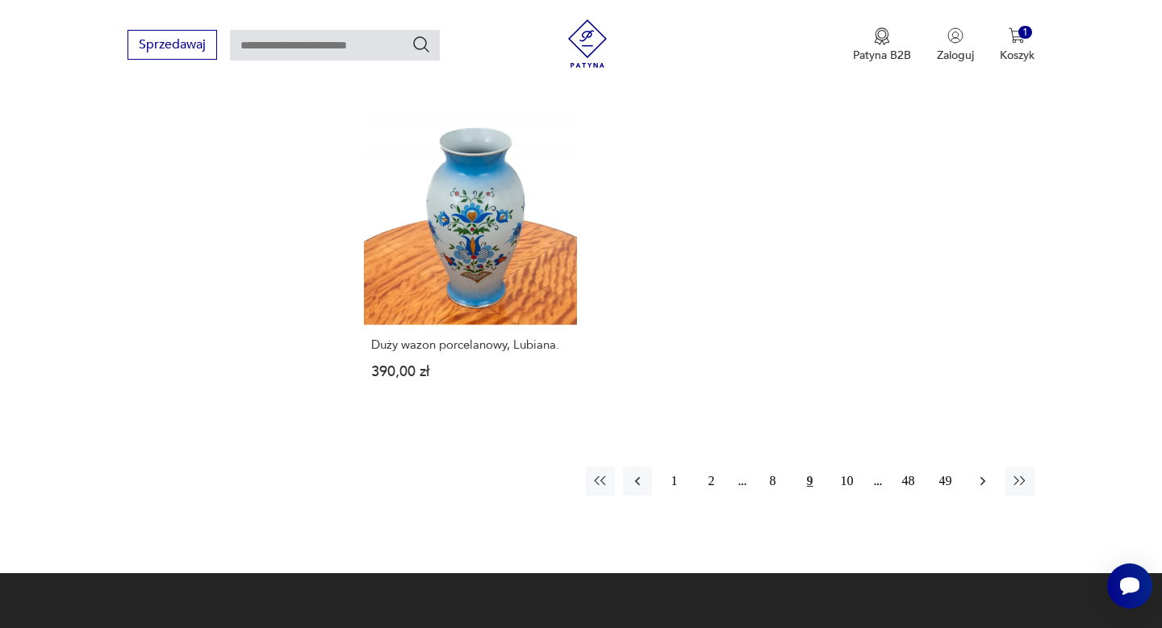
click at [983, 473] on icon "button" at bounding box center [983, 481] width 16 height 16
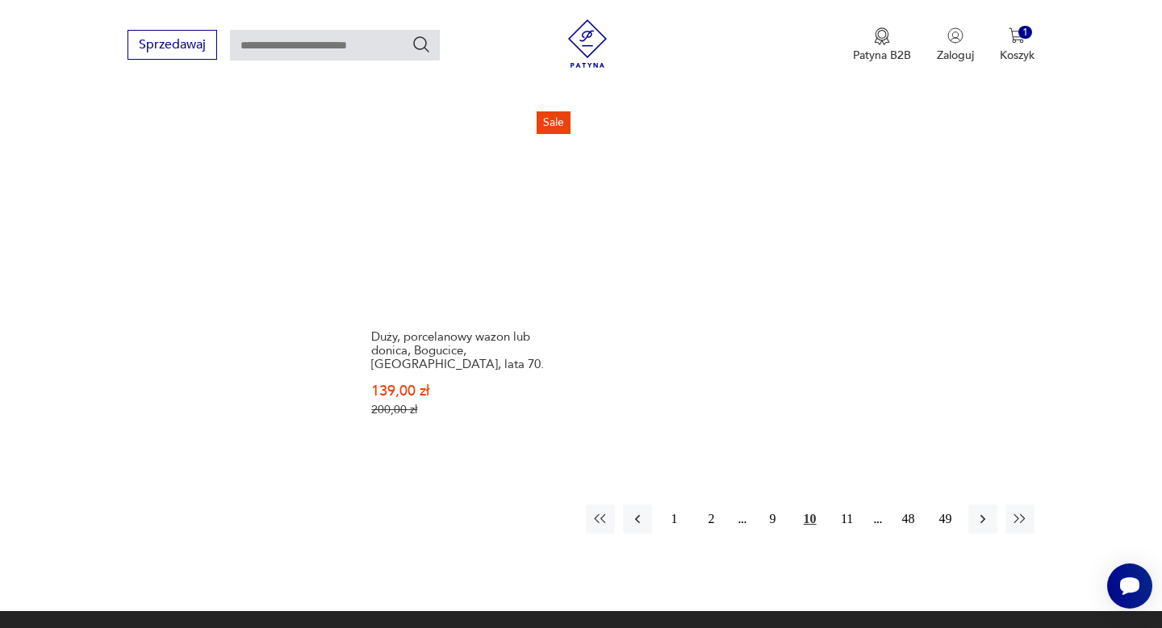
scroll to position [2343, 0]
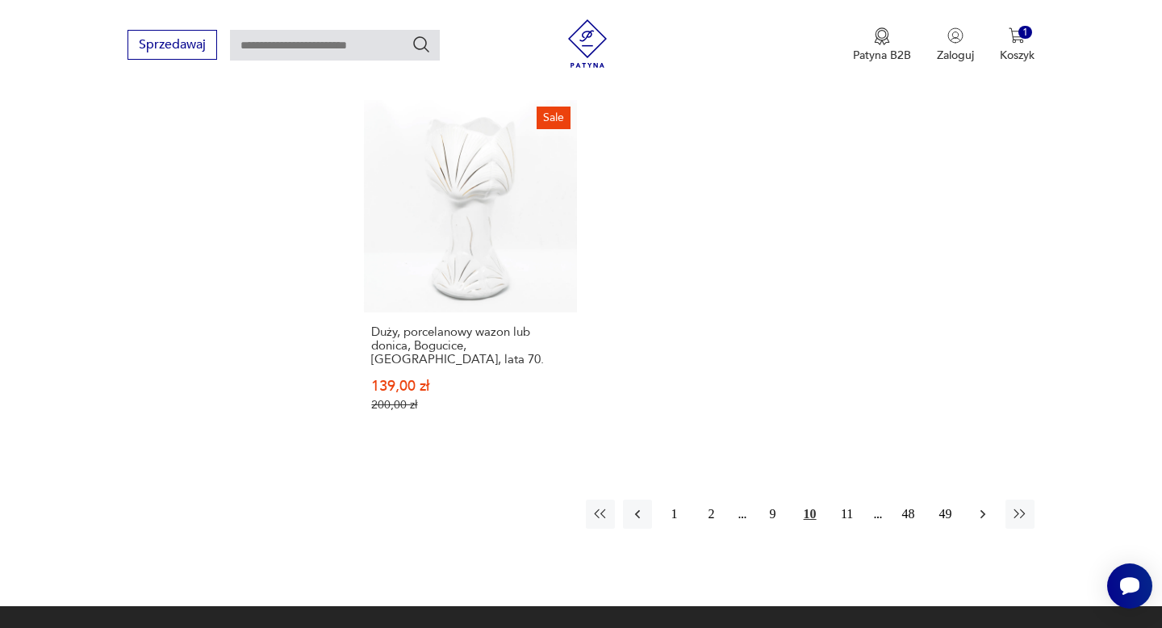
click at [981, 506] on icon "button" at bounding box center [983, 514] width 16 height 16
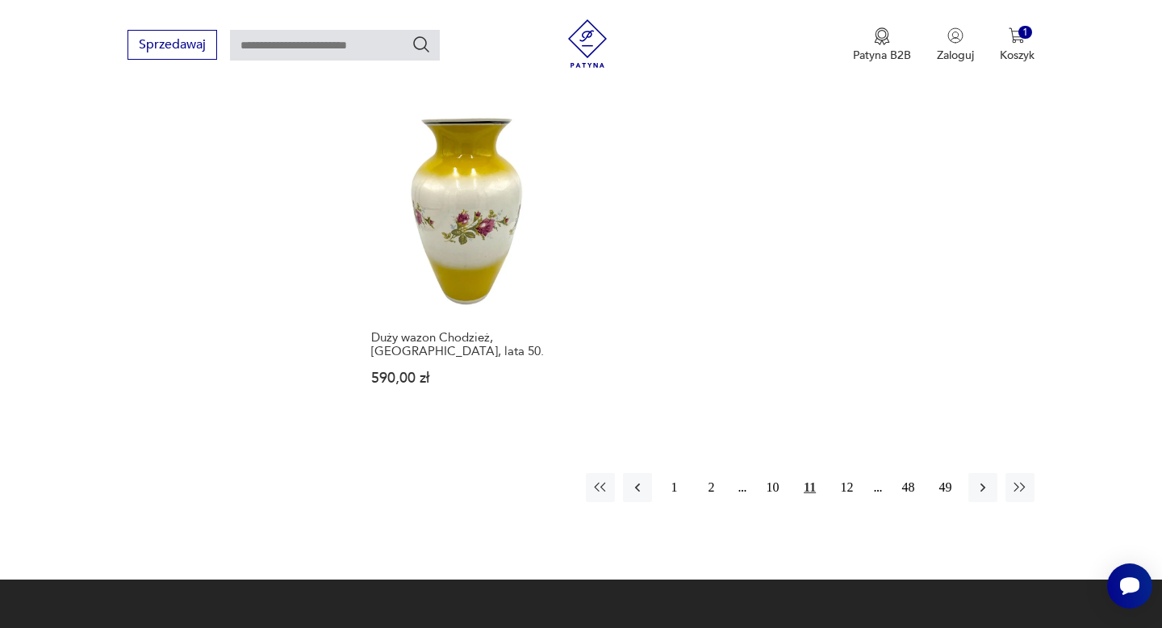
scroll to position [2378, 0]
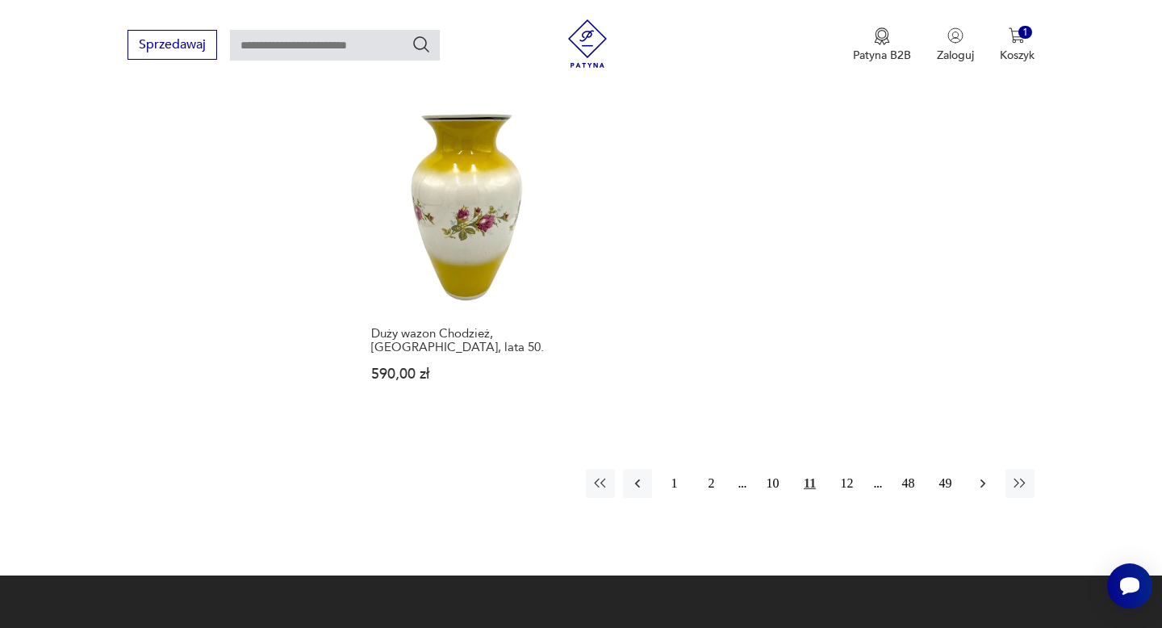
click at [980, 475] on icon "button" at bounding box center [983, 483] width 16 height 16
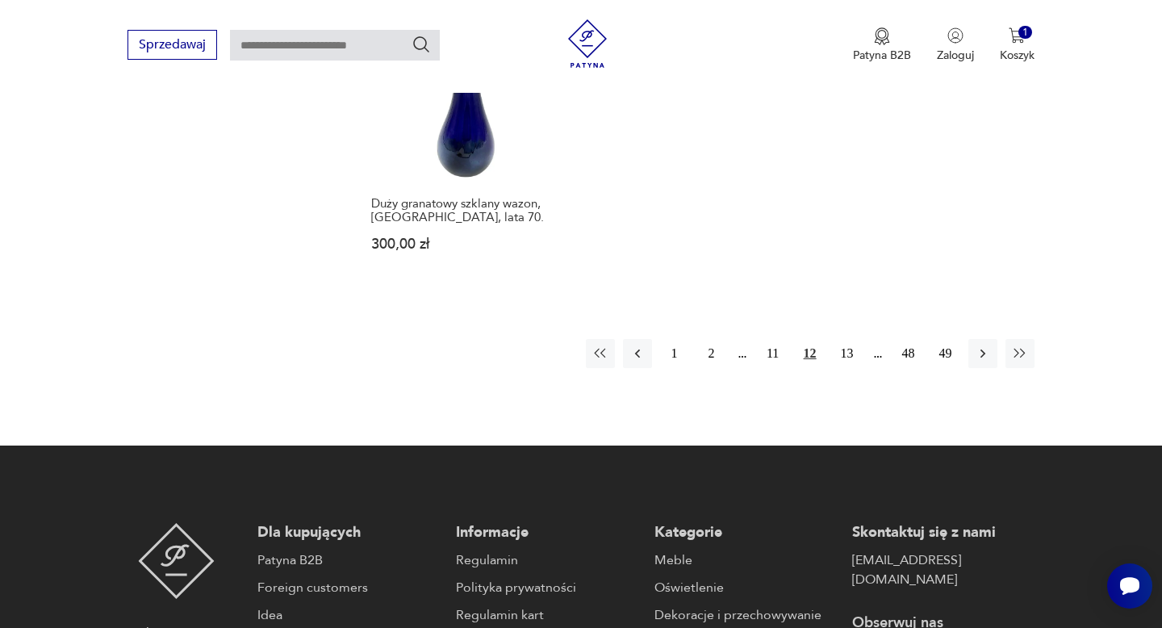
scroll to position [2467, 0]
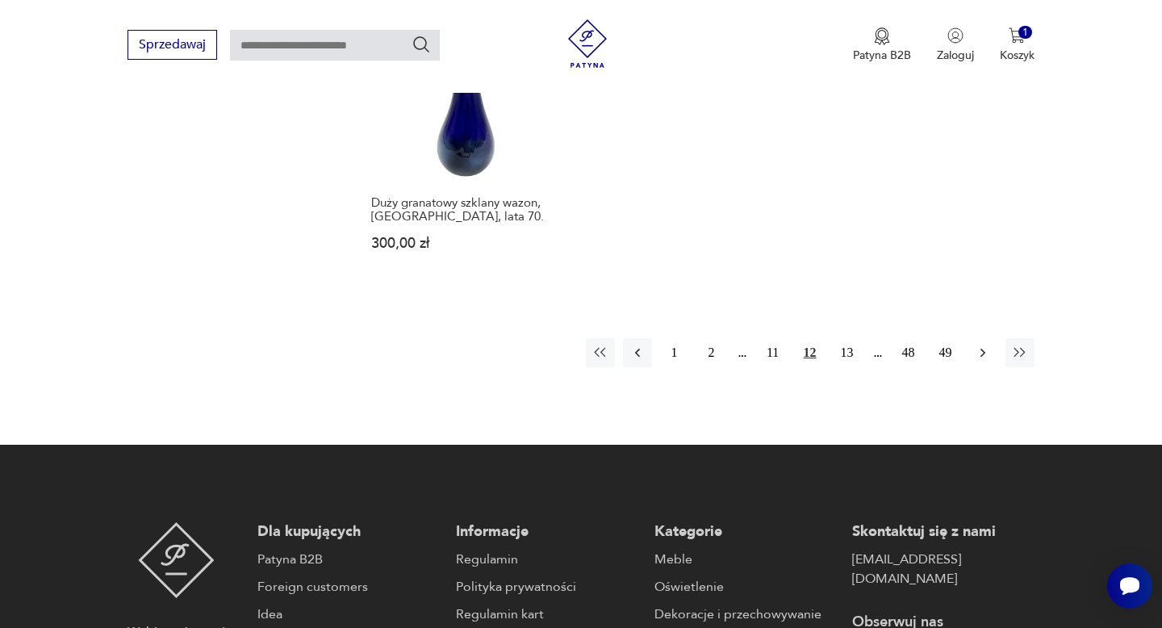
click at [973, 340] on button "button" at bounding box center [982, 352] width 29 height 29
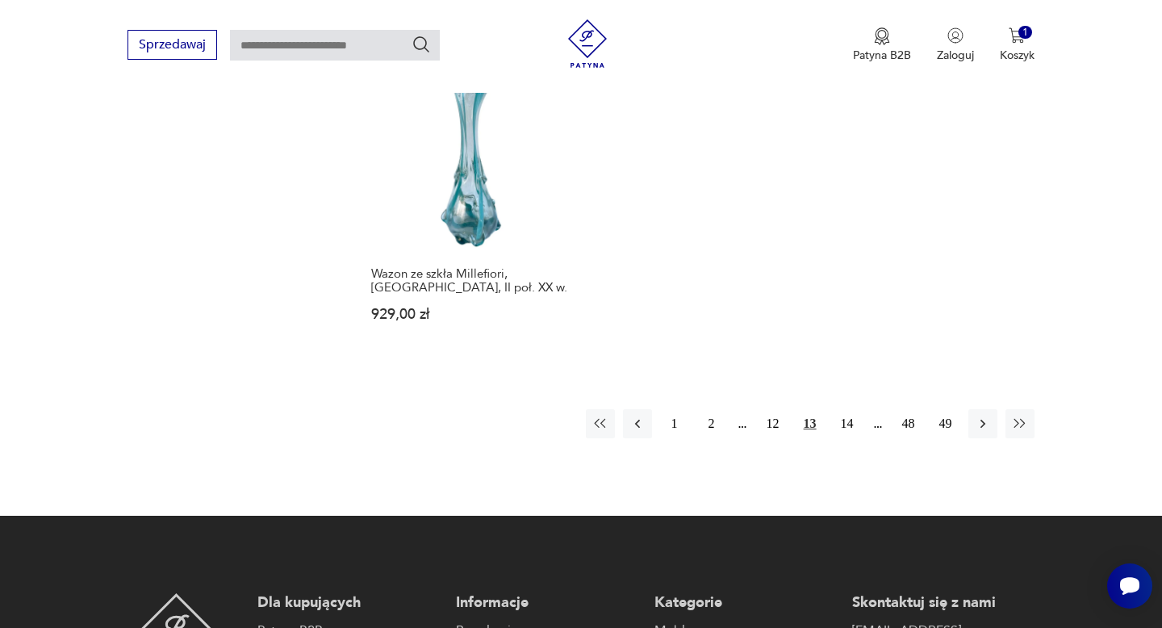
scroll to position [2415, 0]
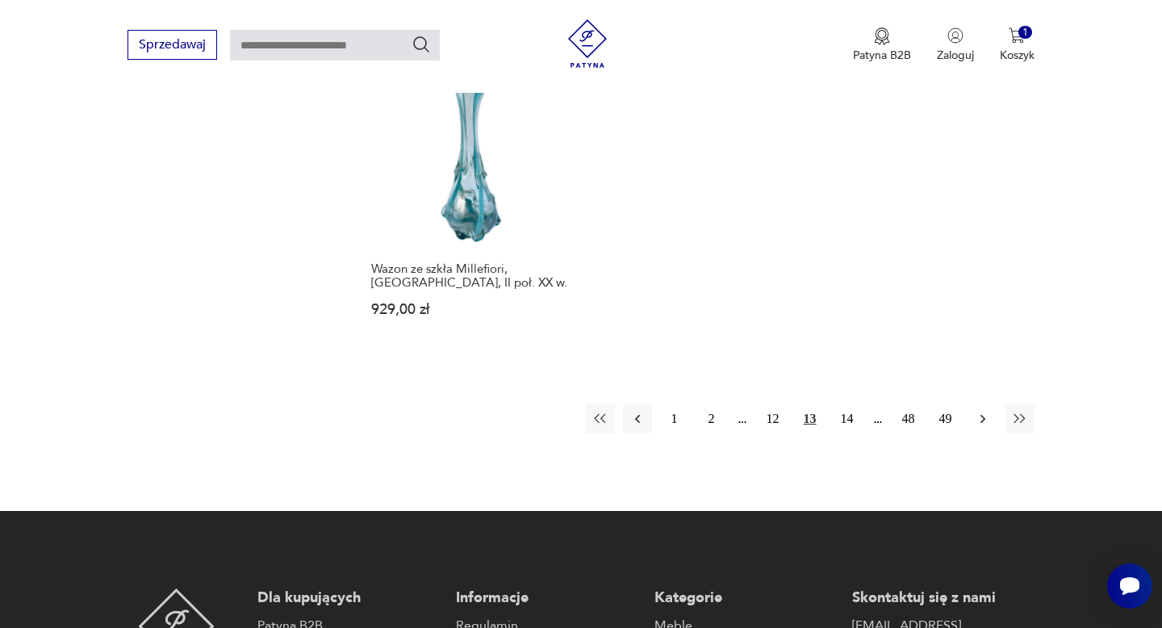
click at [989, 404] on button "button" at bounding box center [982, 418] width 29 height 29
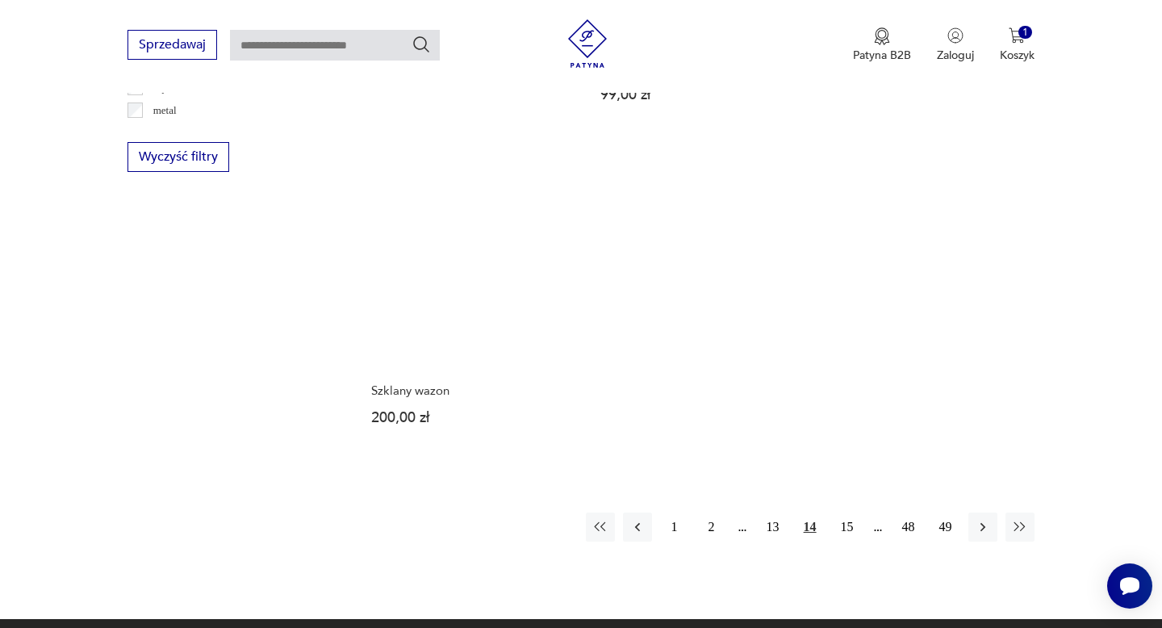
scroll to position [2258, 0]
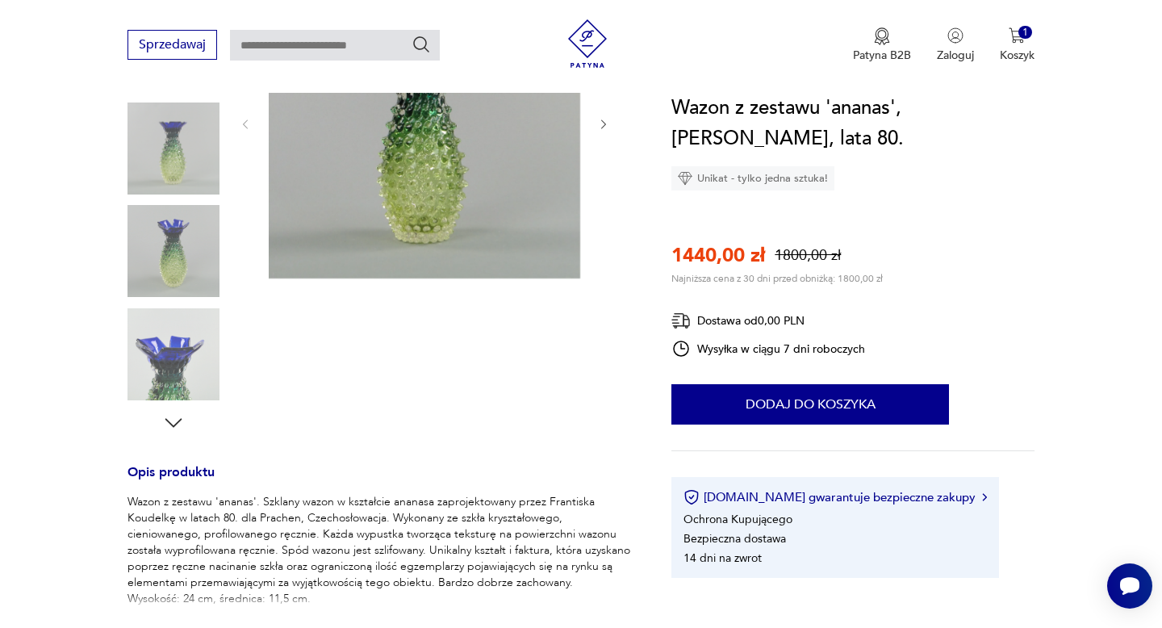
scroll to position [297, 0]
